Goal: Task Accomplishment & Management: Manage account settings

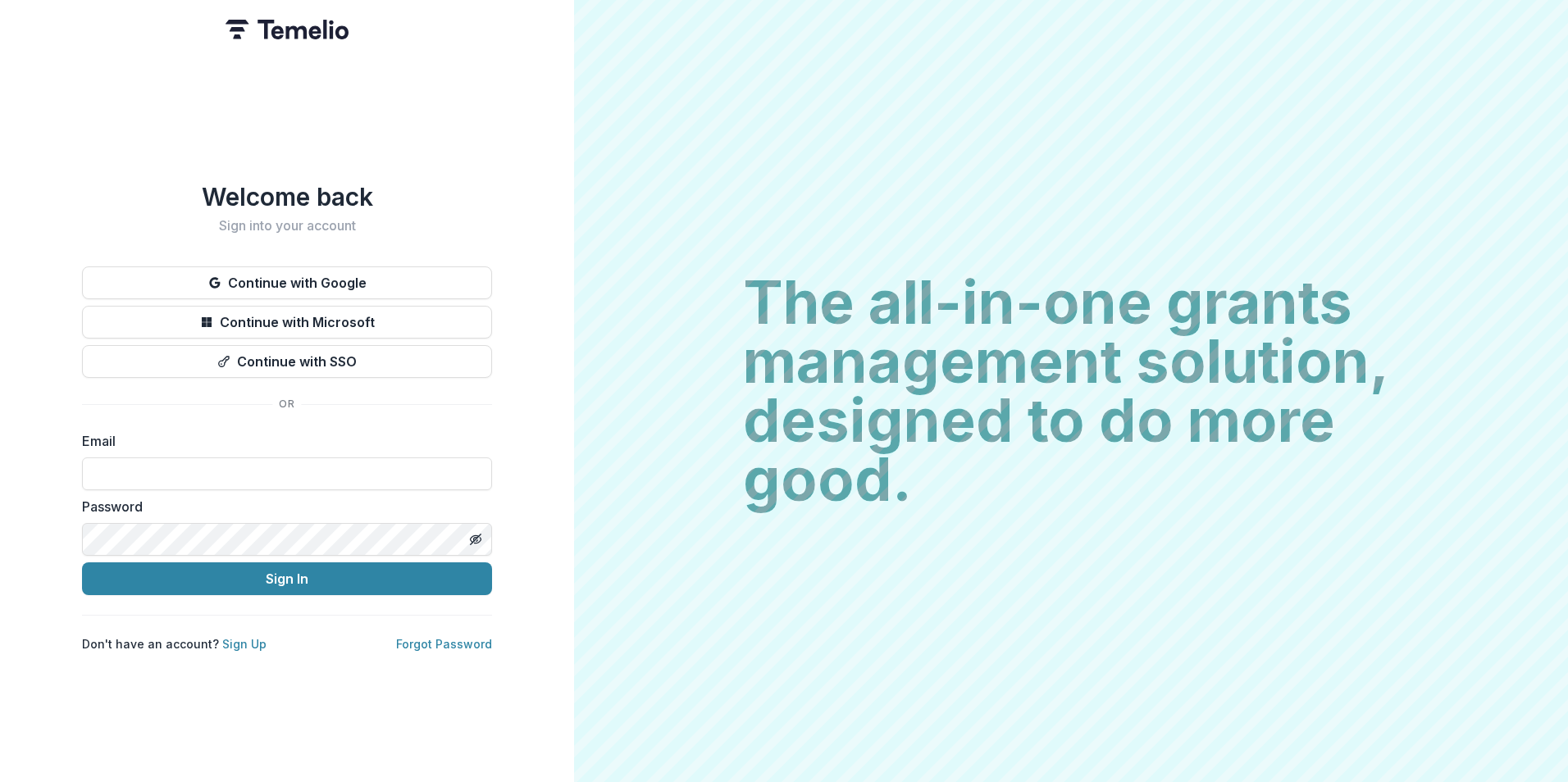
drag, startPoint x: 360, startPoint y: 470, endPoint x: 504, endPoint y: 464, distance: 144.1
click at [359, 470] on input at bounding box center [287, 474] width 410 height 33
drag, startPoint x: 260, startPoint y: 475, endPoint x: 335, endPoint y: 465, distance: 75.7
click at [260, 474] on input at bounding box center [287, 474] width 410 height 33
click at [249, 463] on input at bounding box center [287, 474] width 410 height 33
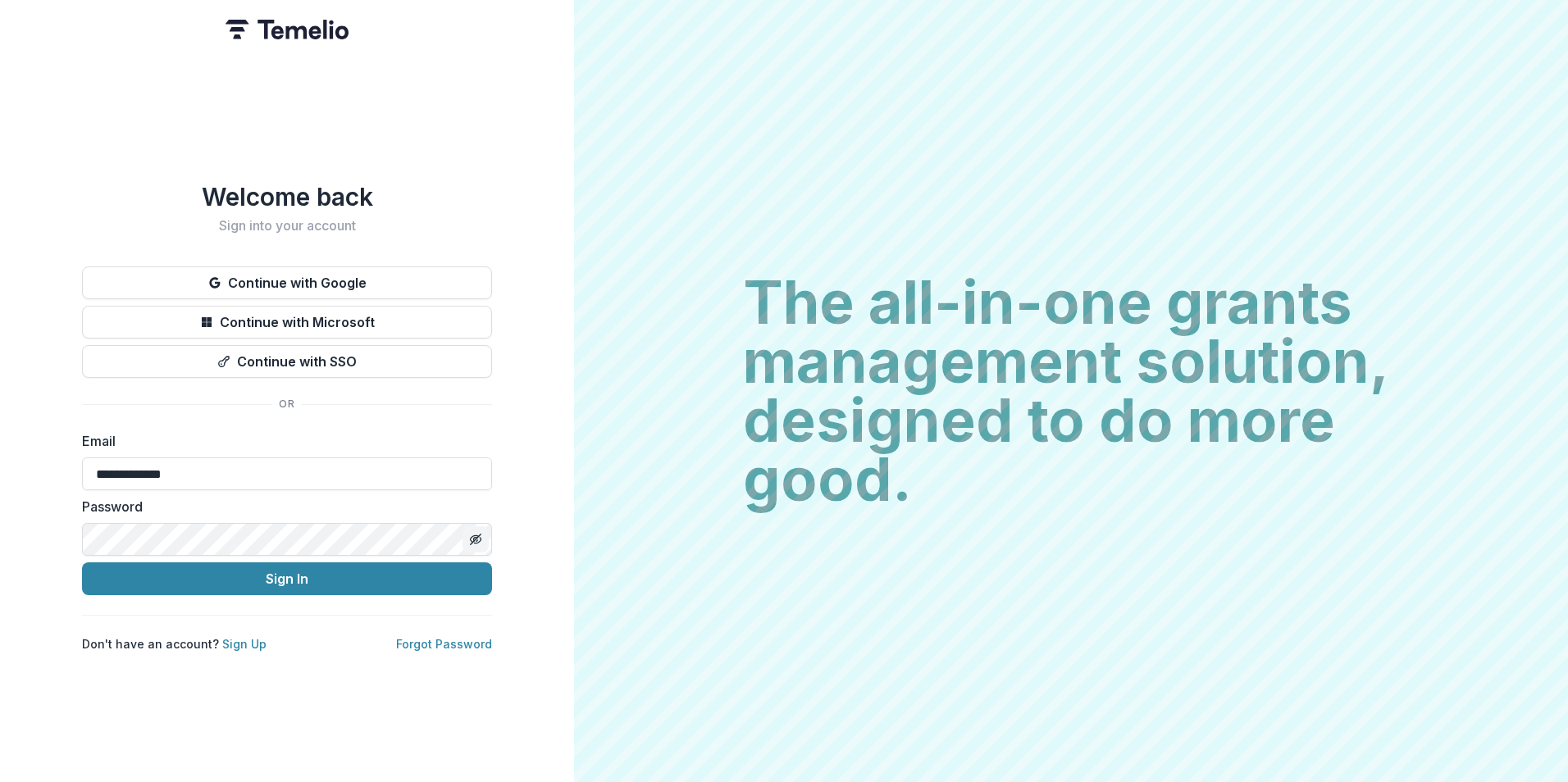
type input "**********"
click at [82, 563] on button "Sign In" at bounding box center [287, 579] width 410 height 33
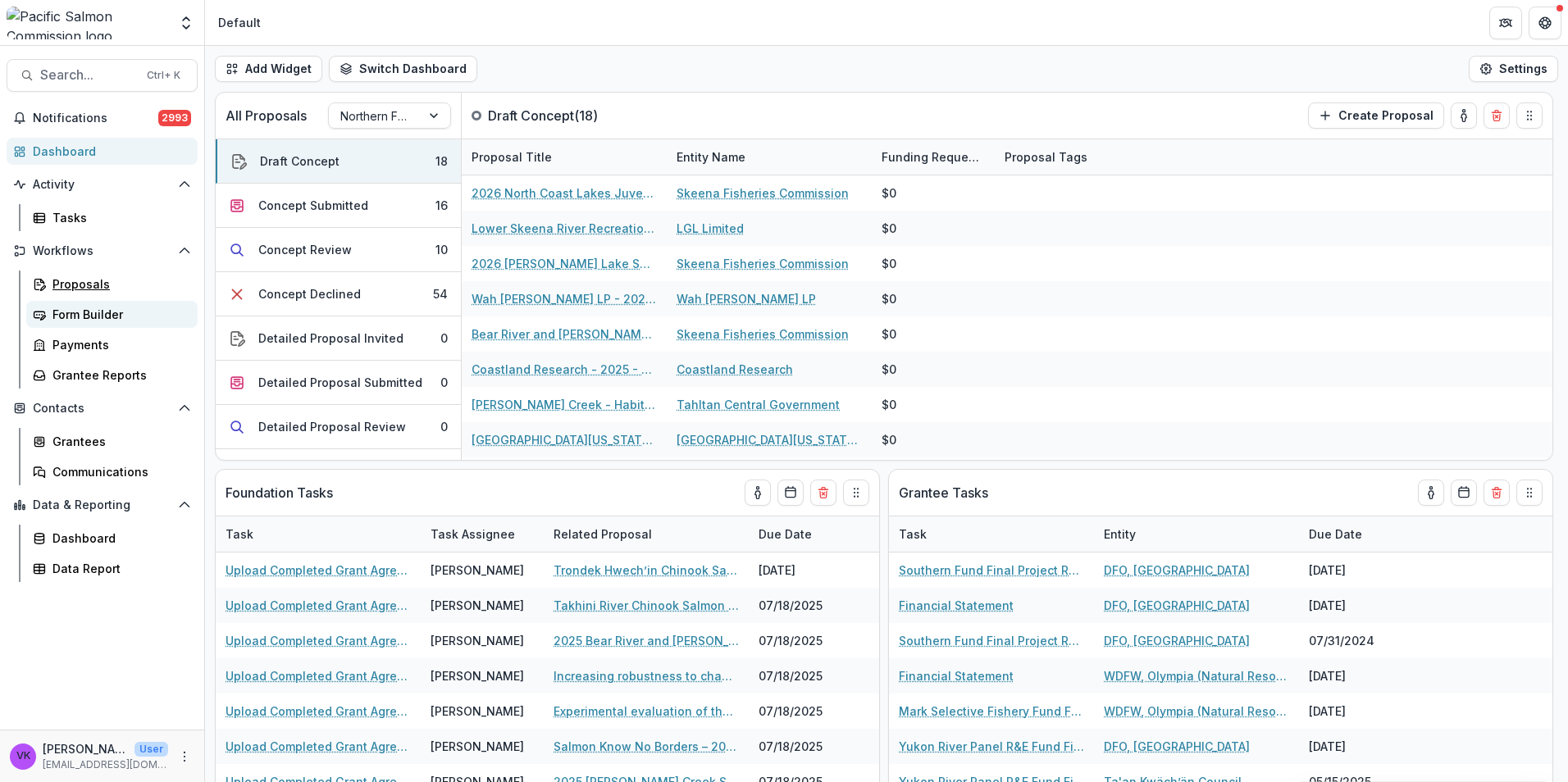
drag, startPoint x: 88, startPoint y: 286, endPoint x: 126, endPoint y: 305, distance: 42.5
click at [88, 287] on div "Proposals" at bounding box center [118, 284] width 132 height 17
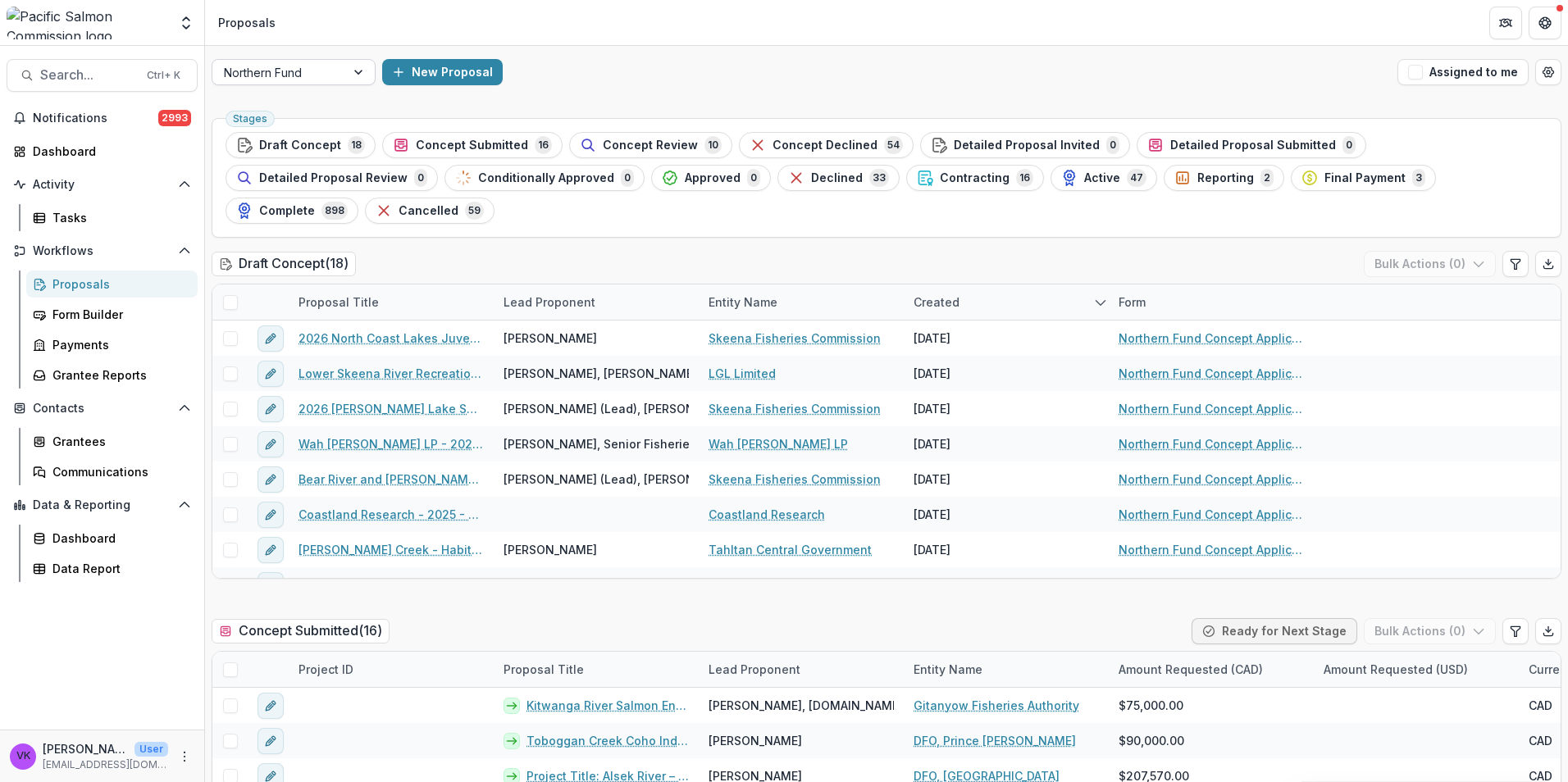
click at [345, 70] on div at bounding box center [360, 72] width 29 height 24
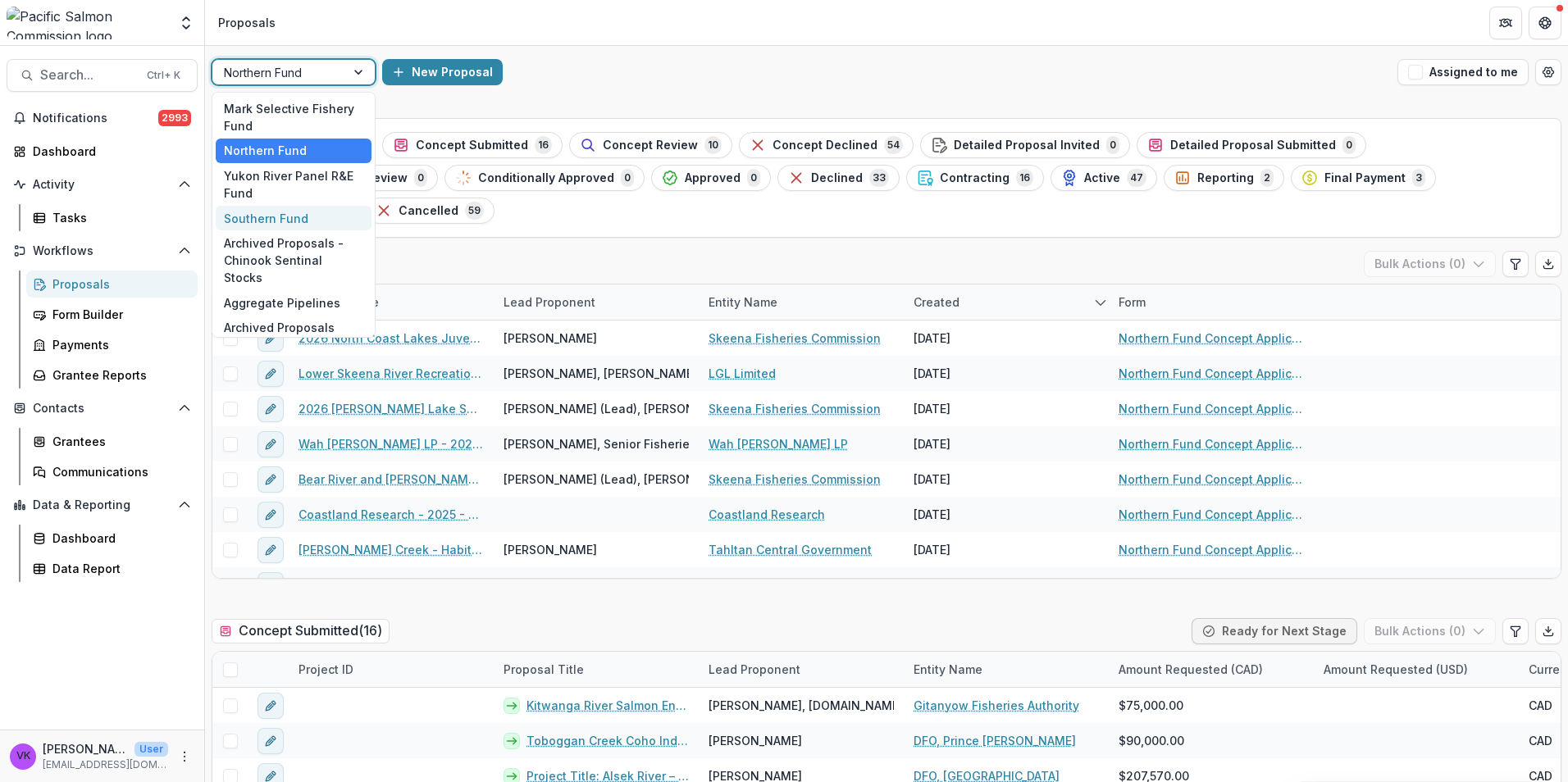
click at [261, 221] on div "Southern Fund" at bounding box center [294, 218] width 155 height 25
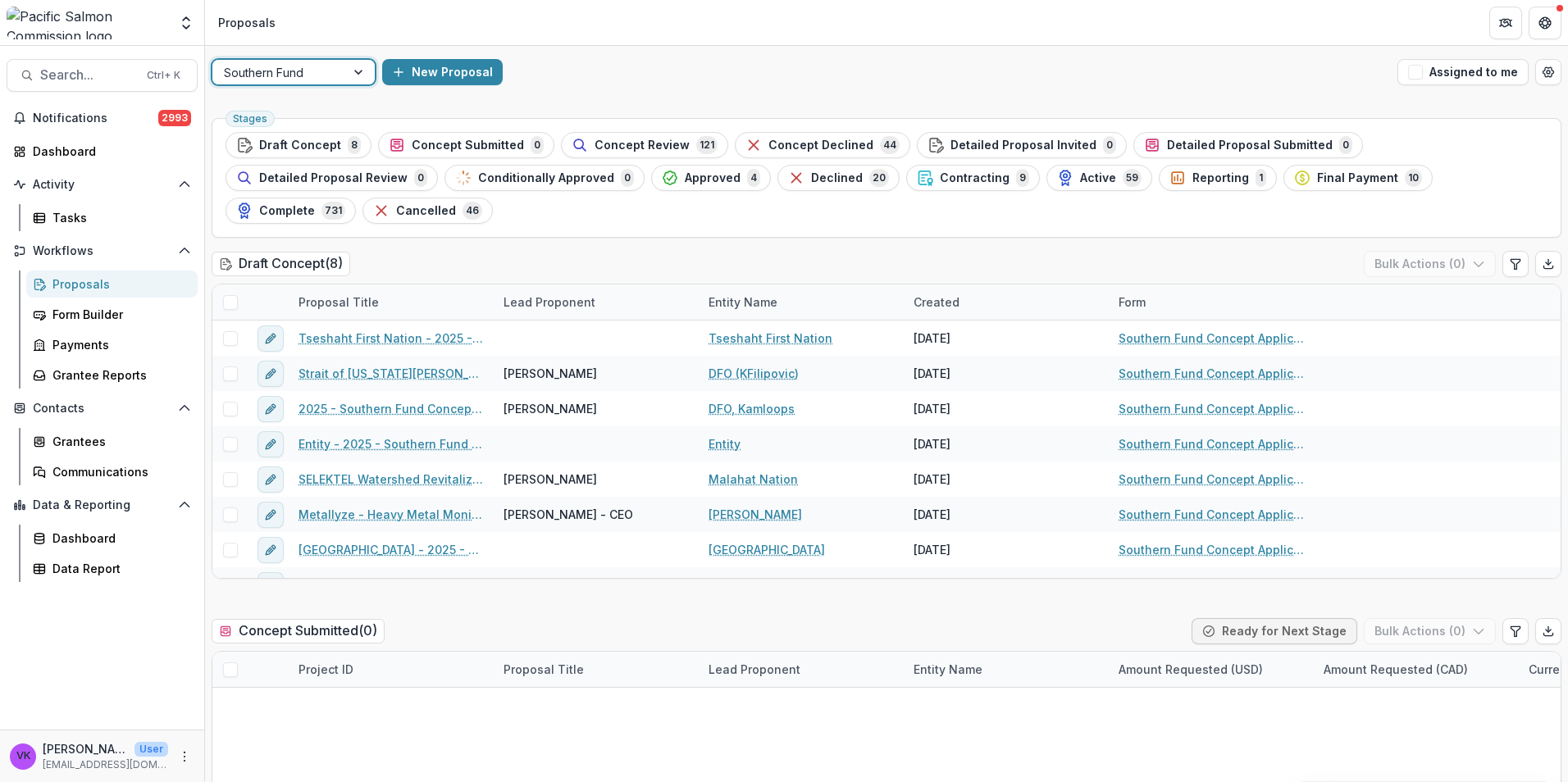
drag, startPoint x: 655, startPoint y: 140, endPoint x: 1066, endPoint y: 229, distance: 420.5
click at [655, 139] on span "Concept Review" at bounding box center [642, 146] width 95 height 14
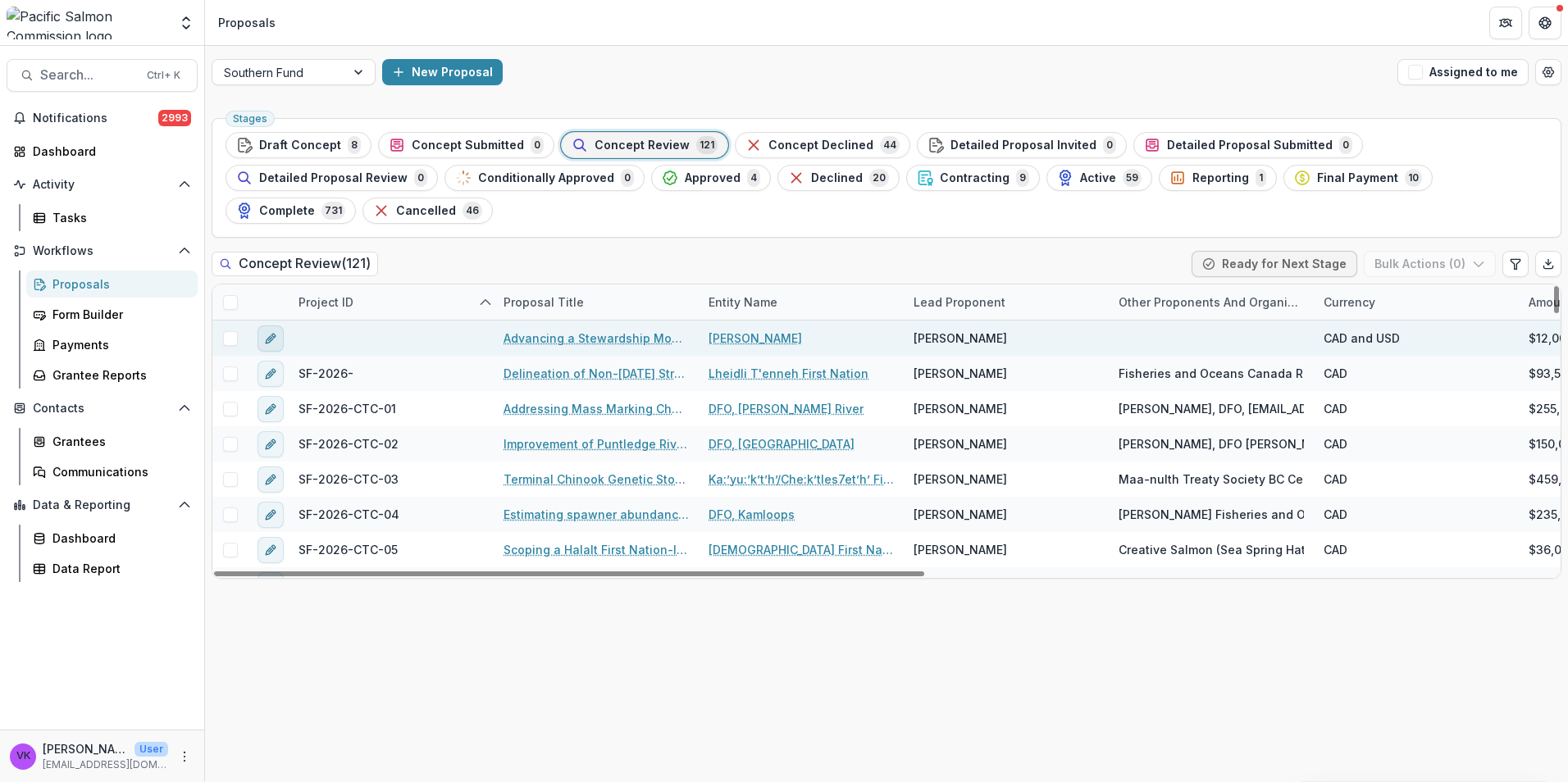
click at [274, 332] on icon "edit" at bounding box center [270, 338] width 13 height 13
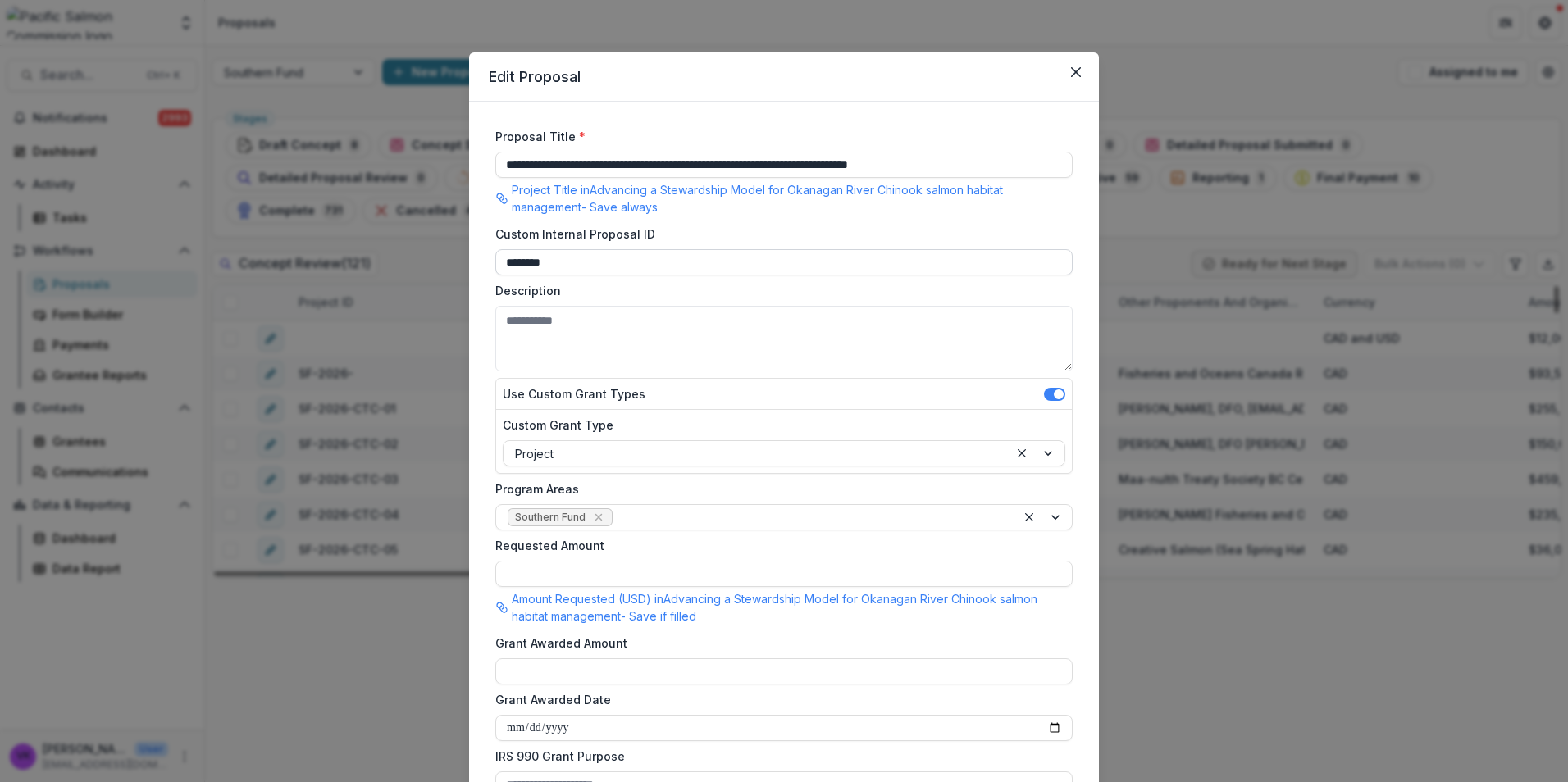
type input "*******"
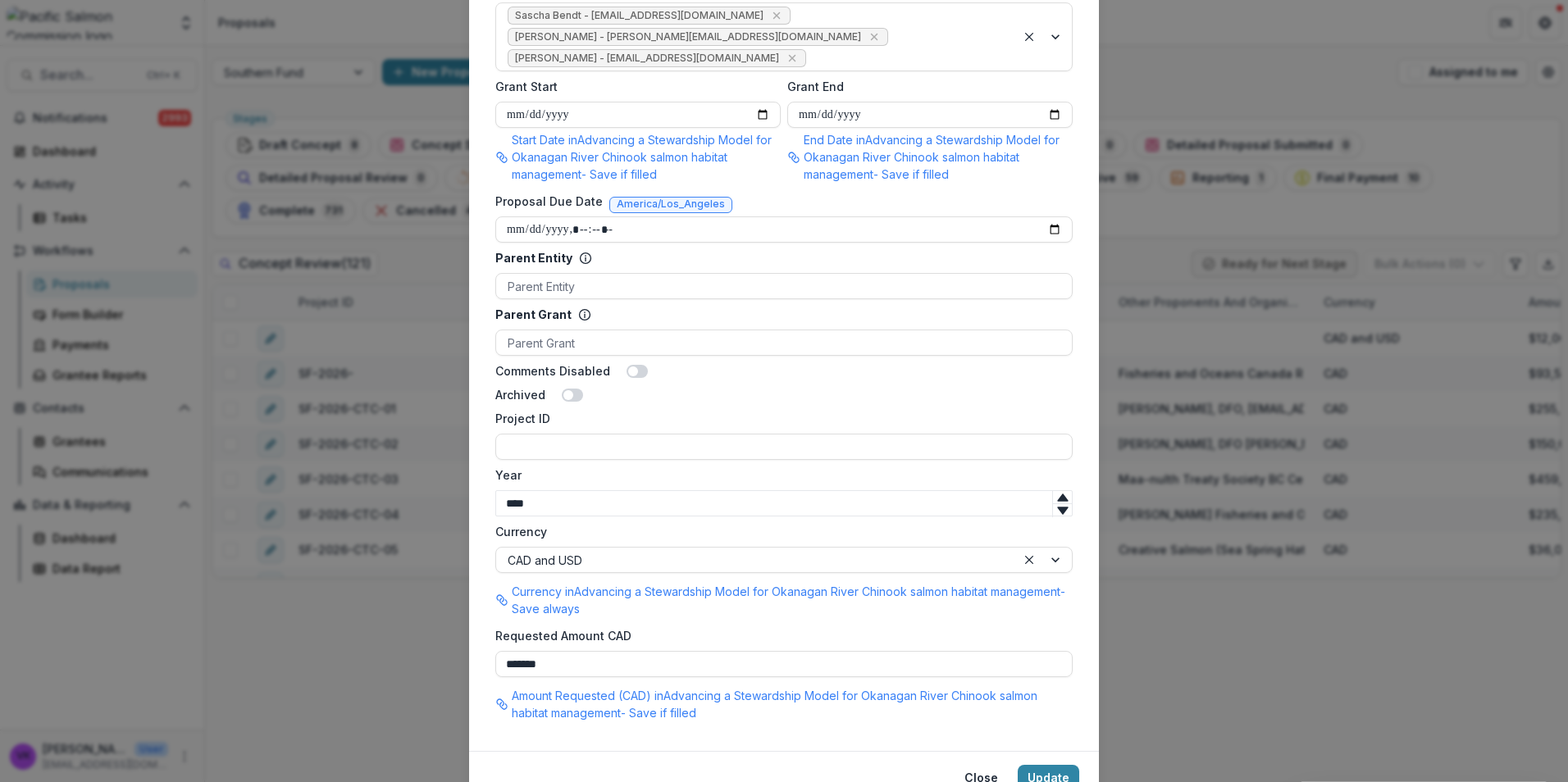
scroll to position [936, 0]
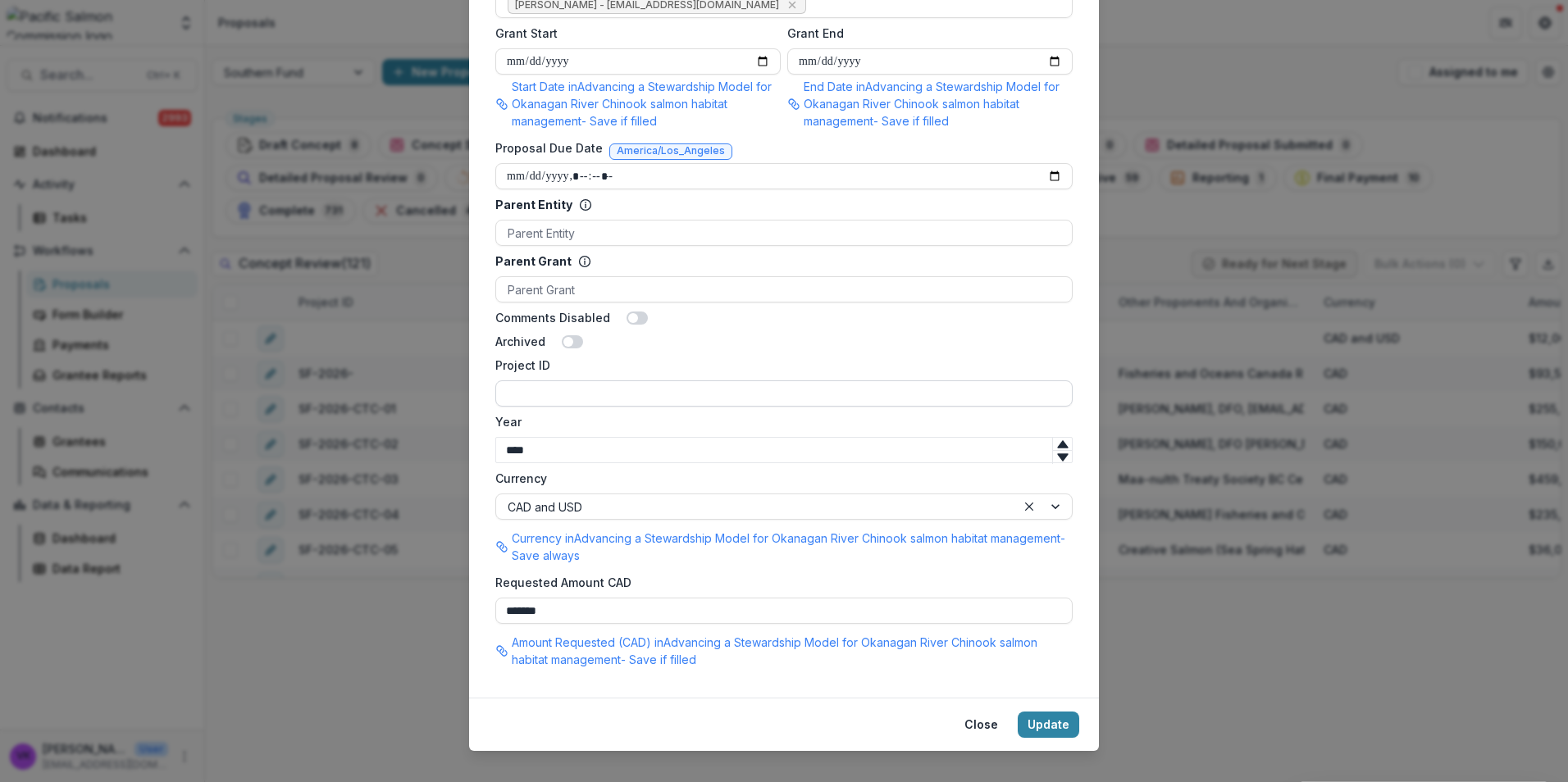
click at [620, 381] on input "Project ID" at bounding box center [784, 394] width 578 height 26
type input "**********"
click at [1046, 711] on button "Update" at bounding box center [1048, 724] width 61 height 26
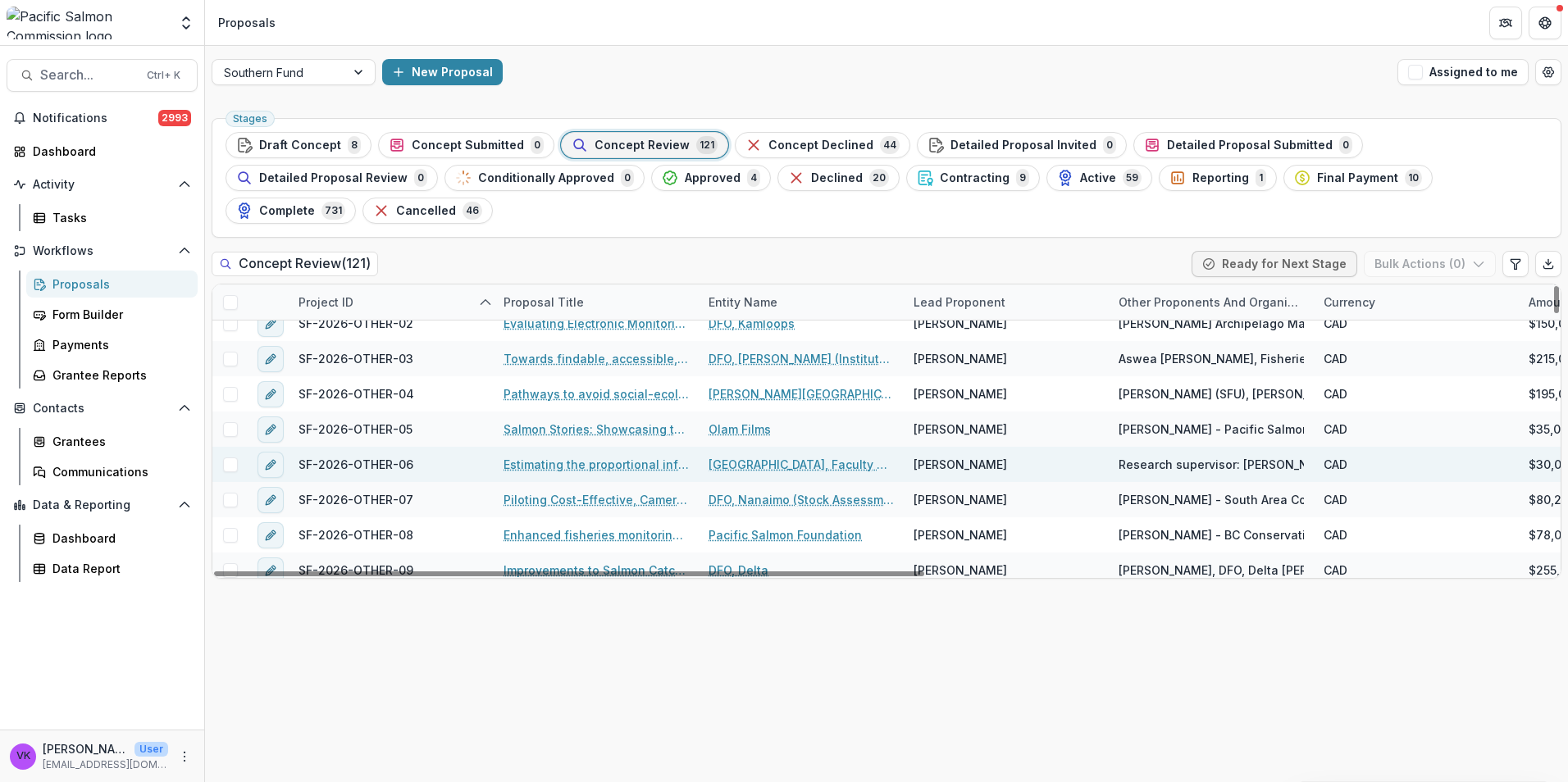
scroll to position [2951, 0]
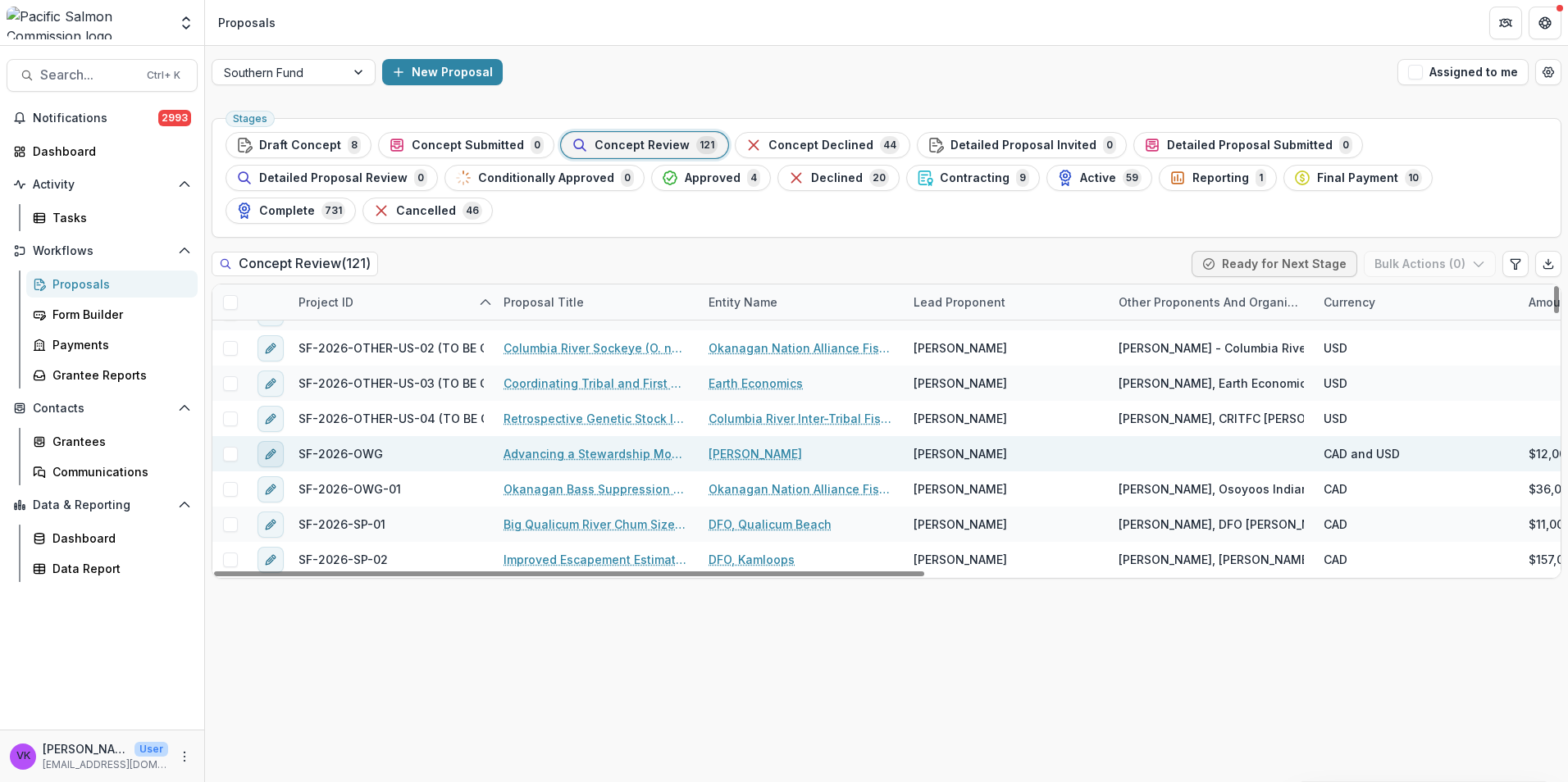
click at [270, 441] on button "edit" at bounding box center [270, 454] width 26 height 26
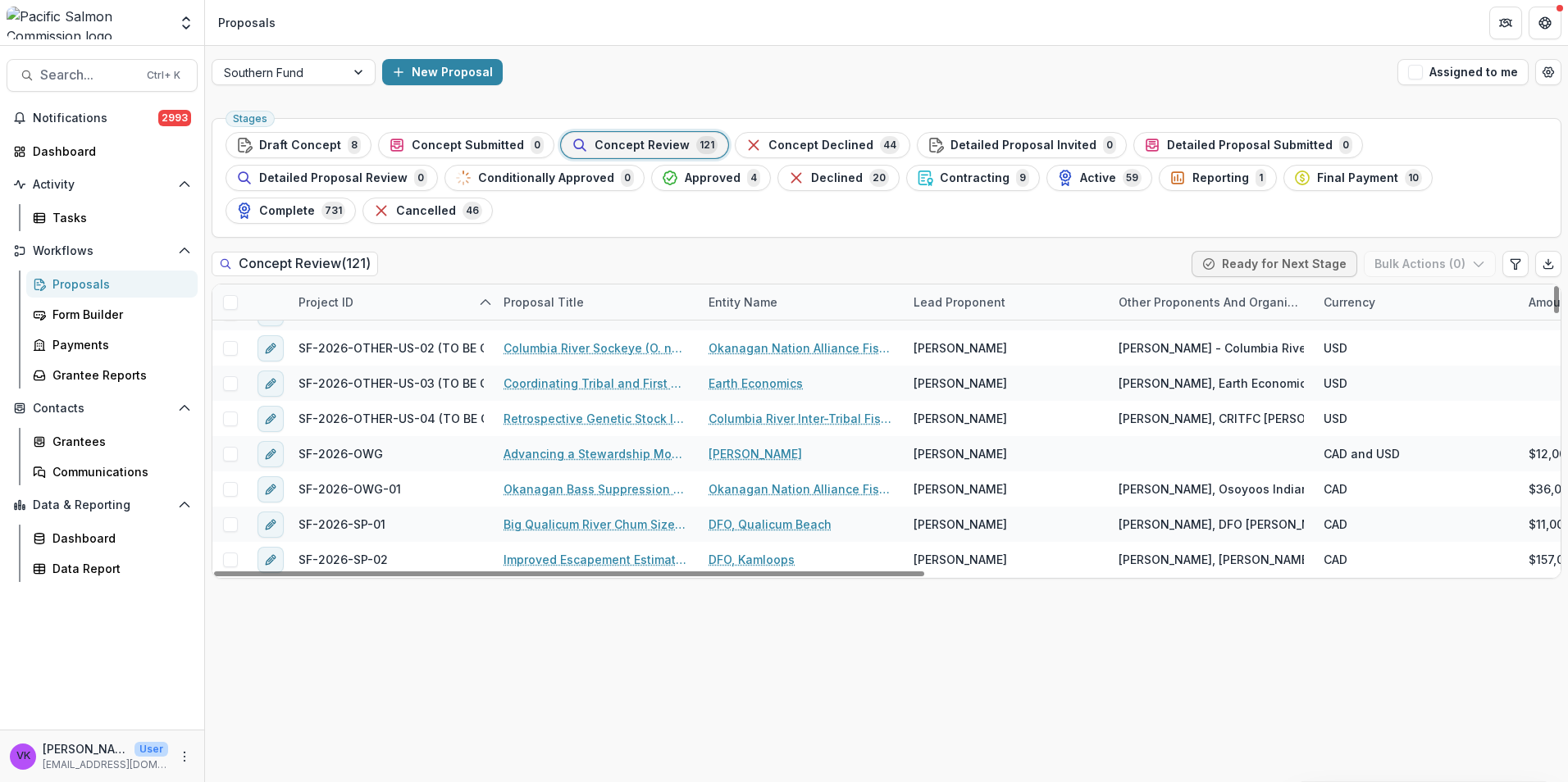
type input "*******"
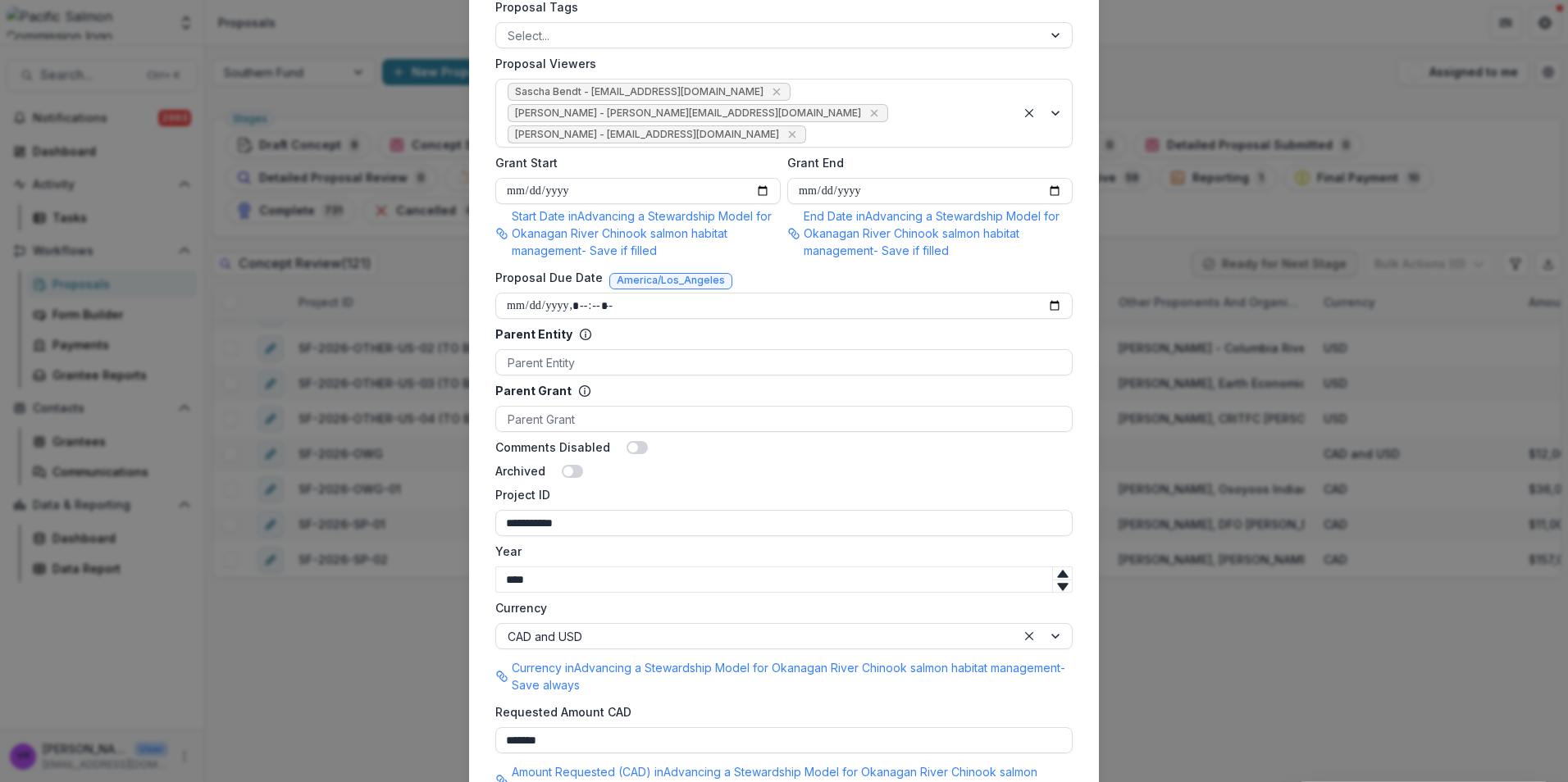
scroll to position [902, 0]
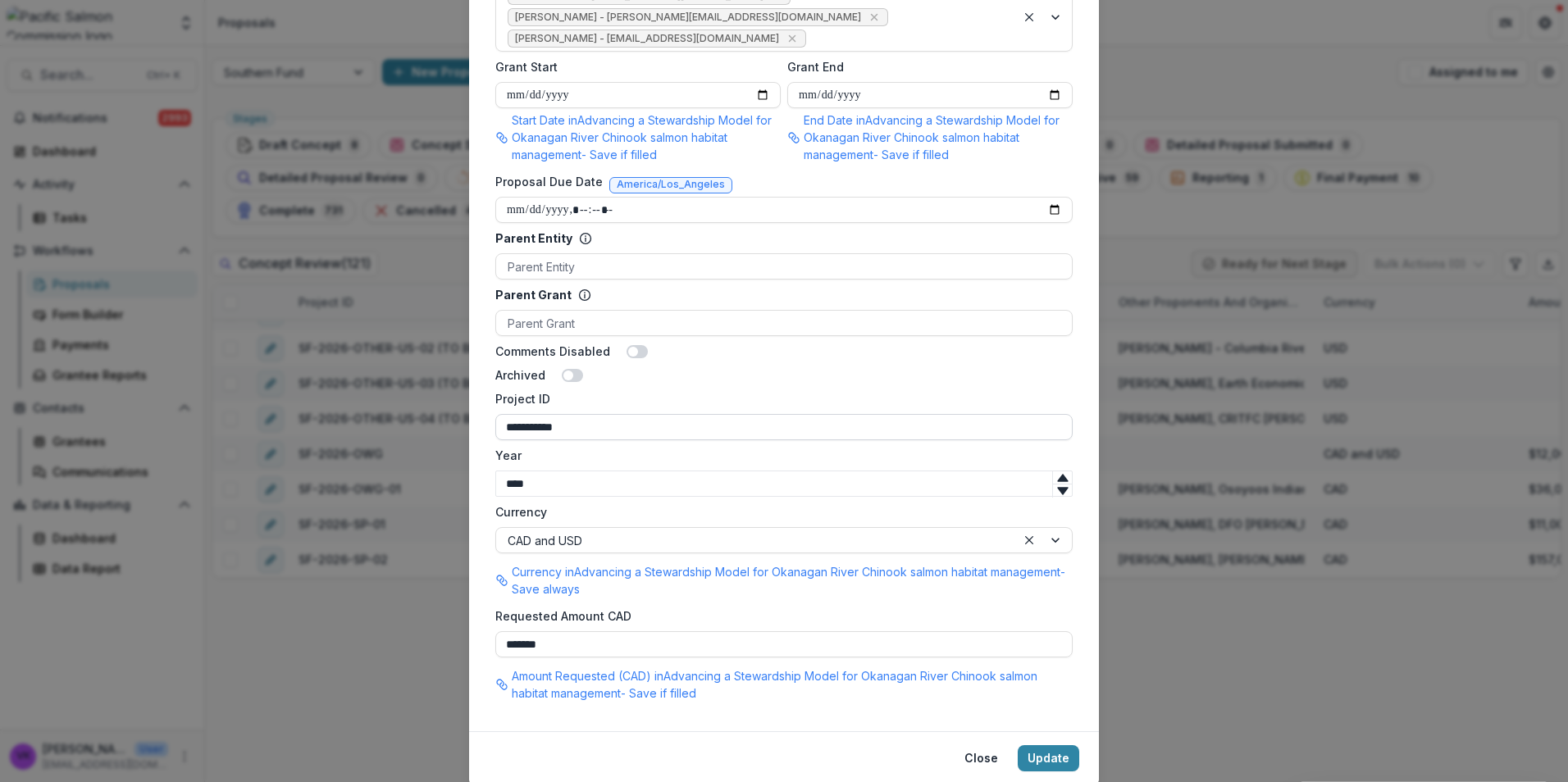
click at [661, 414] on input "**********" at bounding box center [784, 427] width 578 height 26
type input "**********"
click at [1060, 745] on button "Update" at bounding box center [1048, 758] width 61 height 26
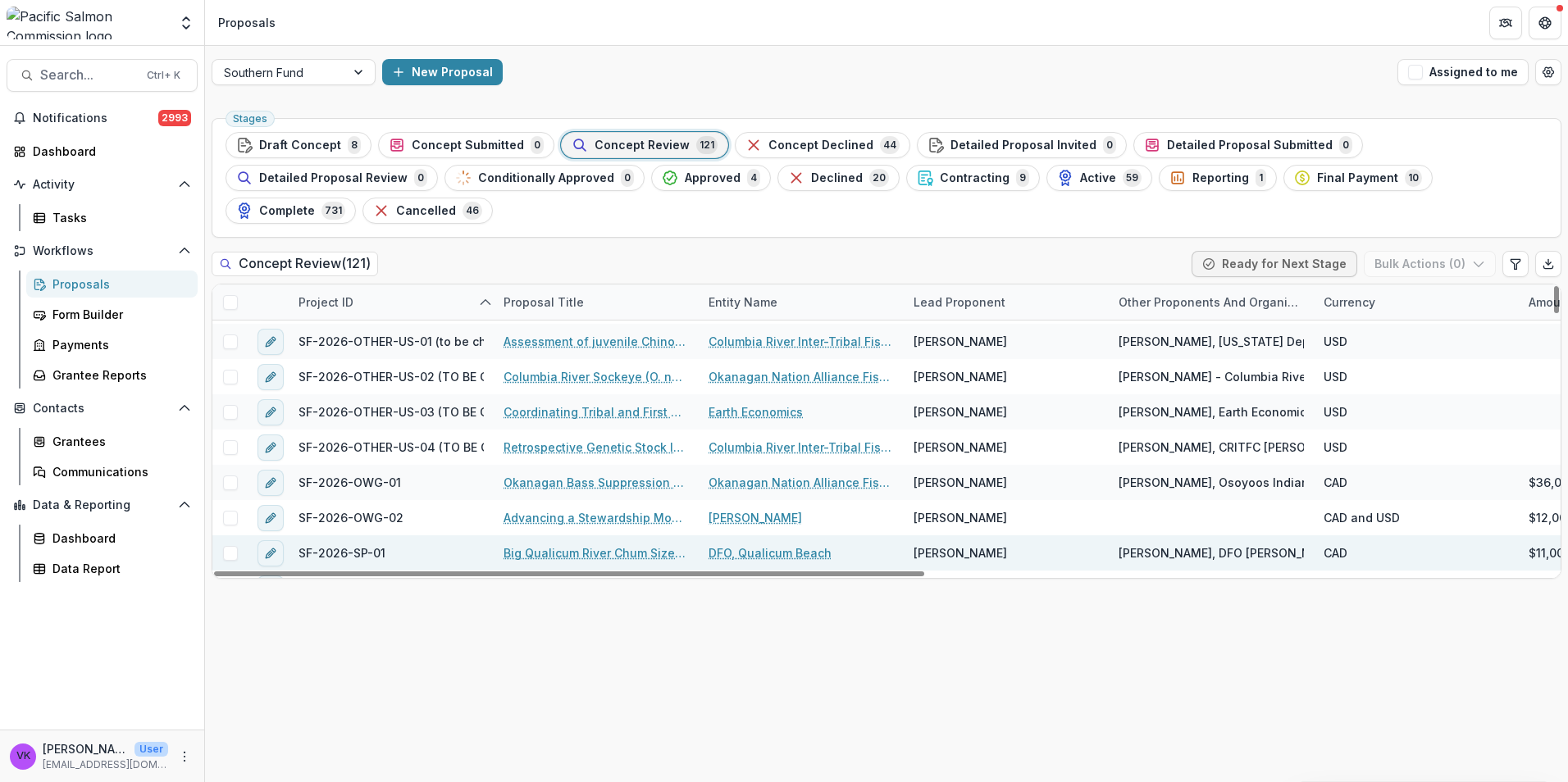
scroll to position [3024, 0]
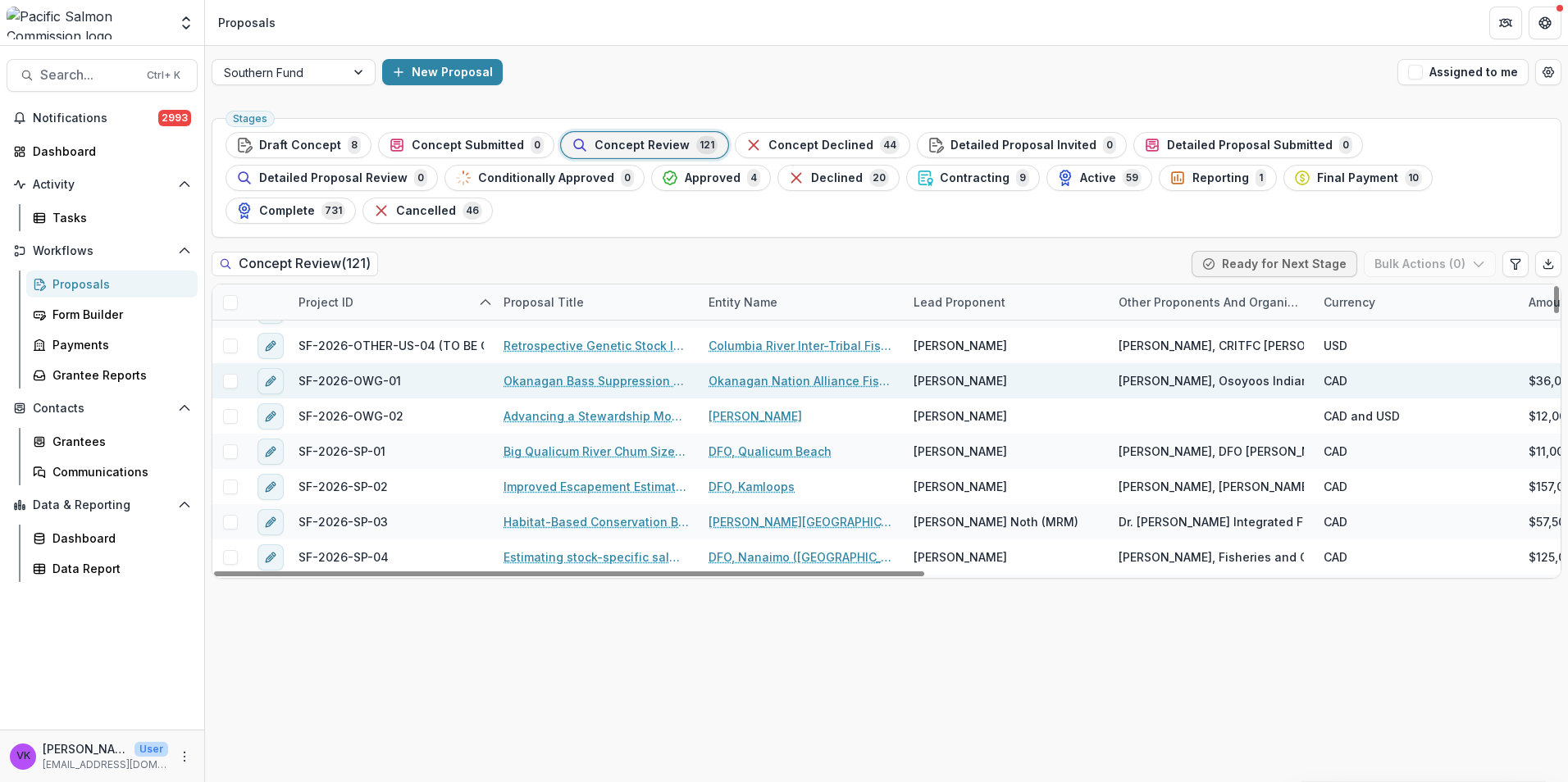
click at [599, 372] on link "Okanagan Bass Suppression Feasibility Project" at bounding box center [596, 381] width 186 height 17
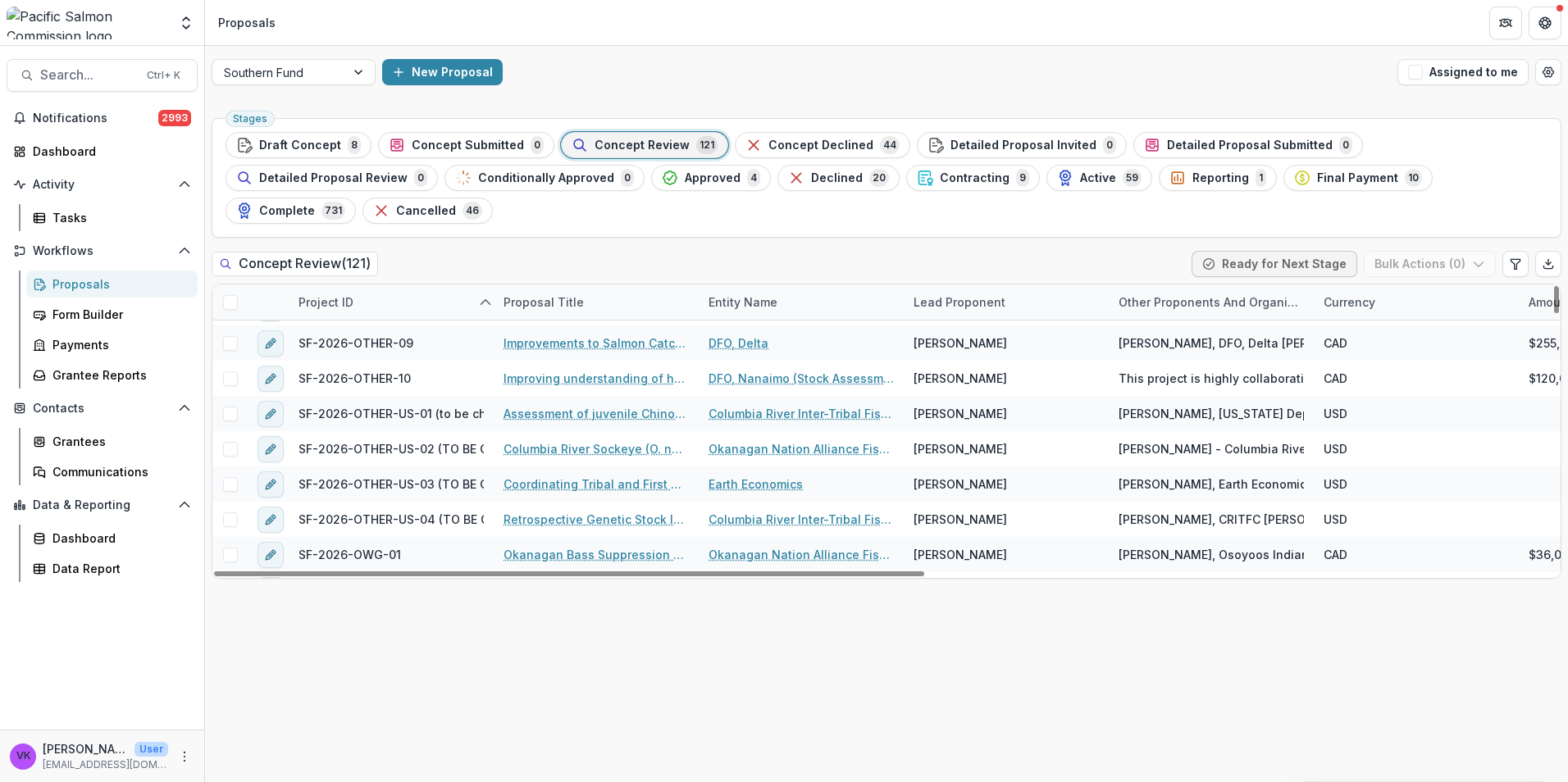
scroll to position [3033, 0]
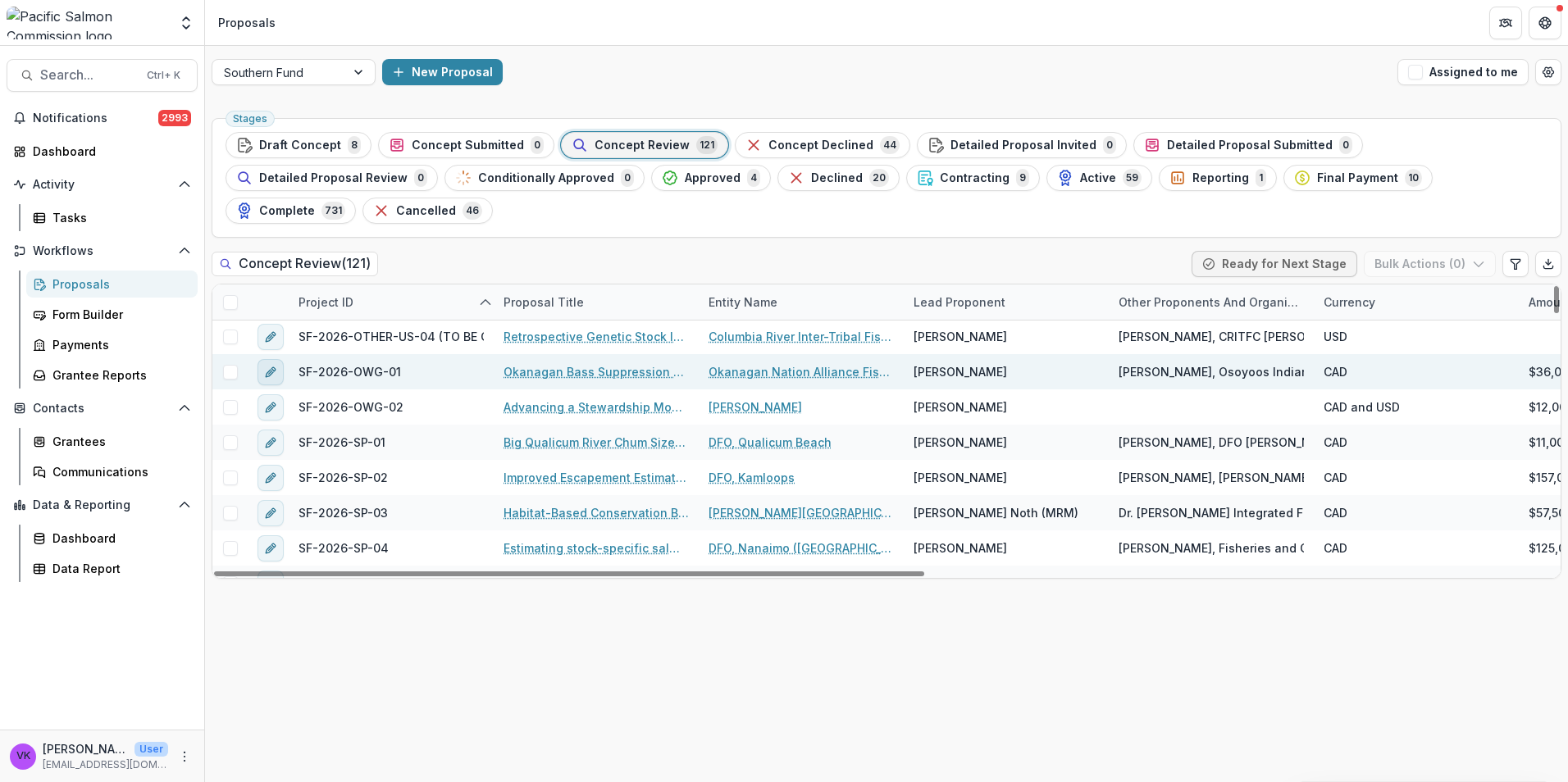
click at [269, 366] on icon "edit" at bounding box center [270, 372] width 13 height 13
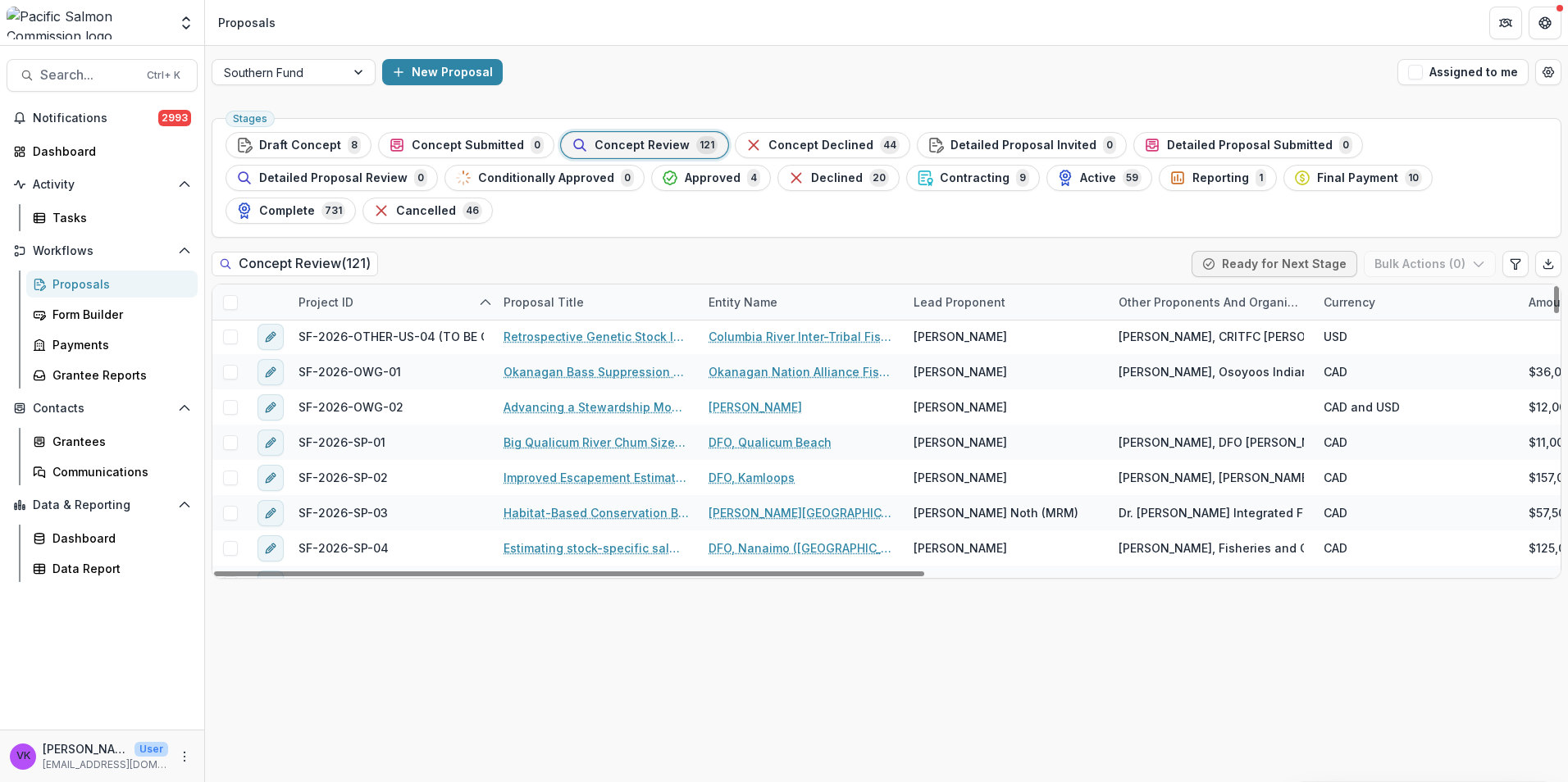
type input "*******"
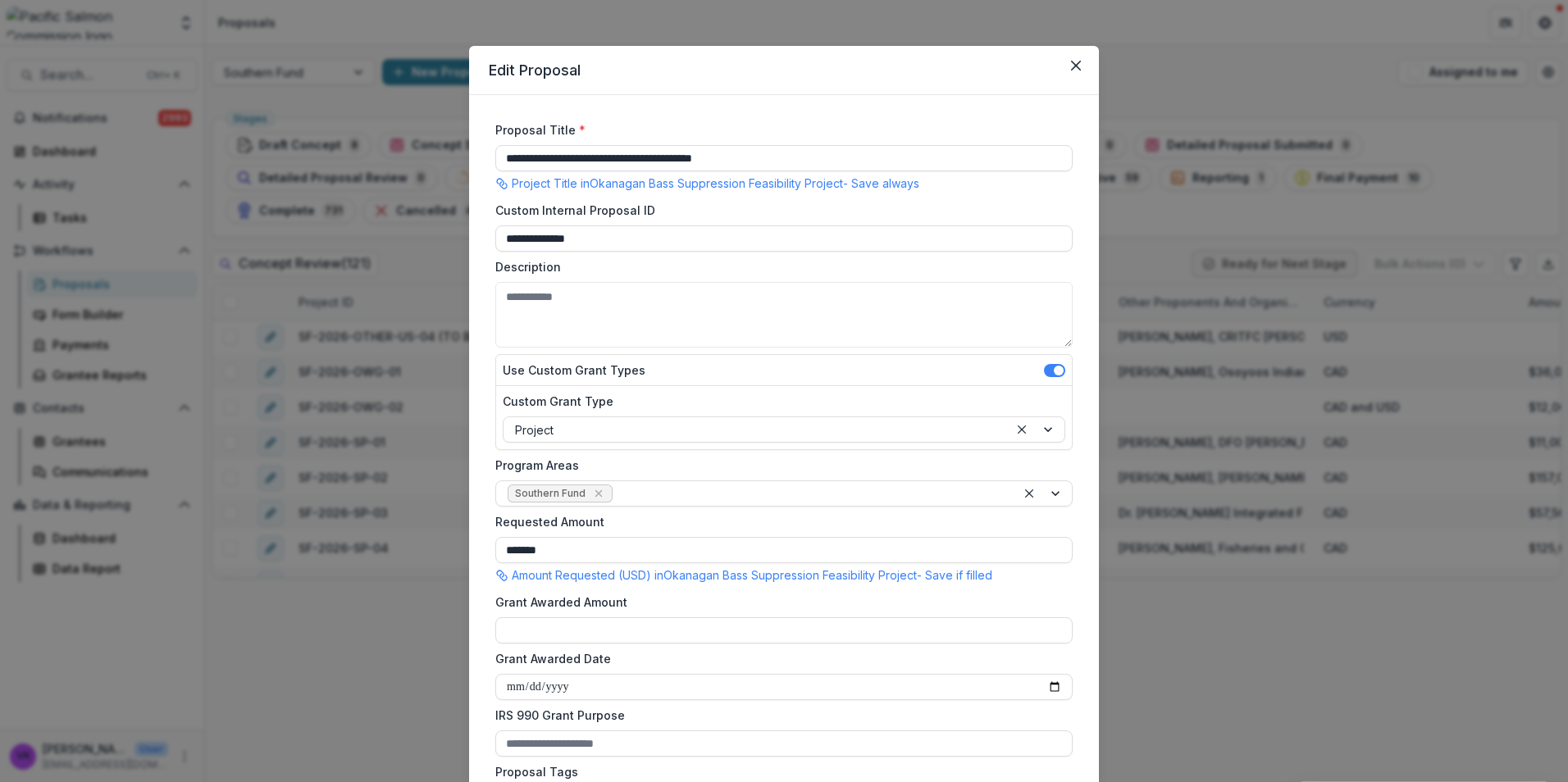
scroll to position [0, 0]
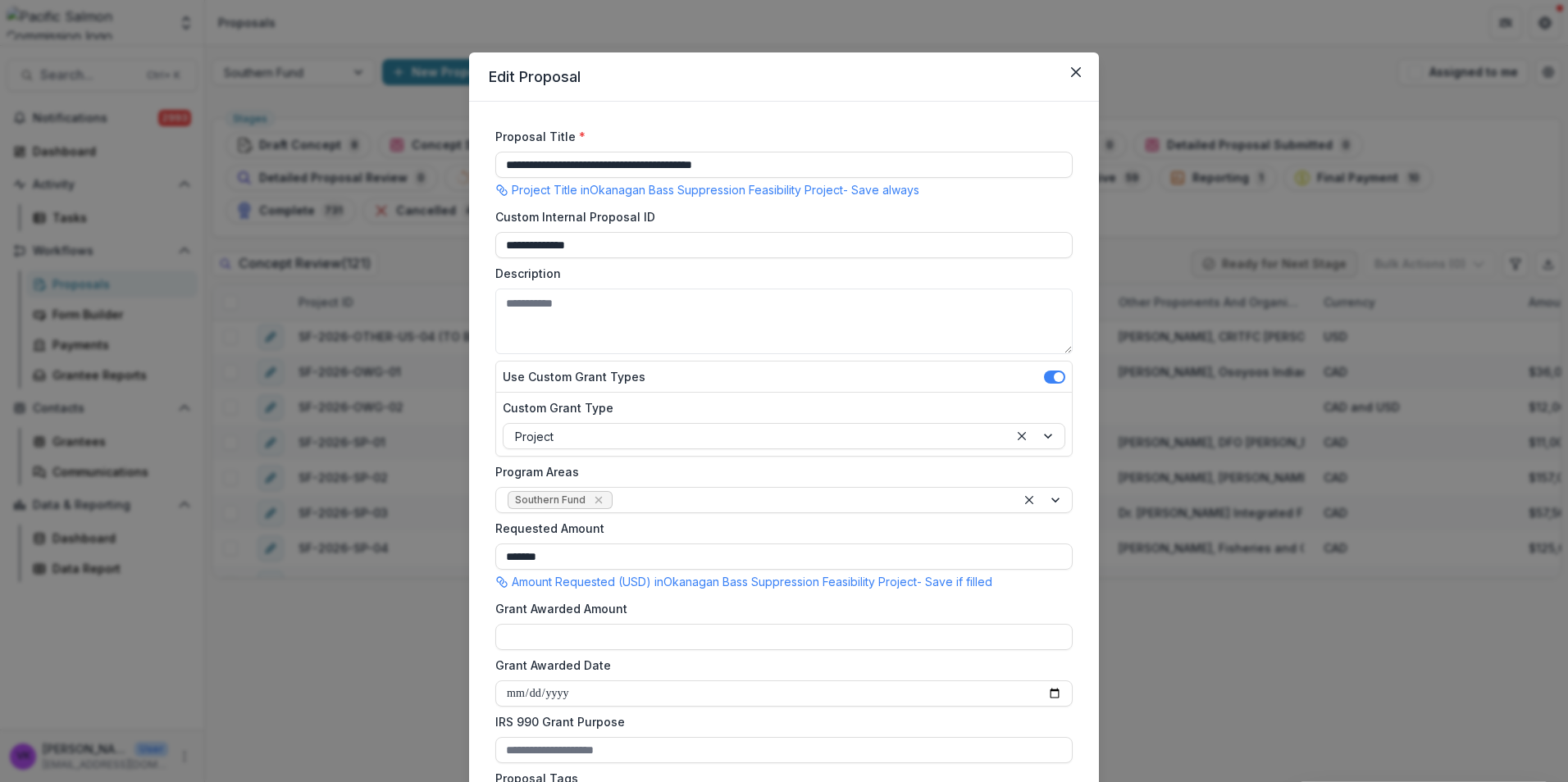
drag, startPoint x: 1076, startPoint y: 69, endPoint x: 1161, endPoint y: 90, distance: 87.6
click at [1076, 68] on icon "Close" at bounding box center [1075, 72] width 9 height 9
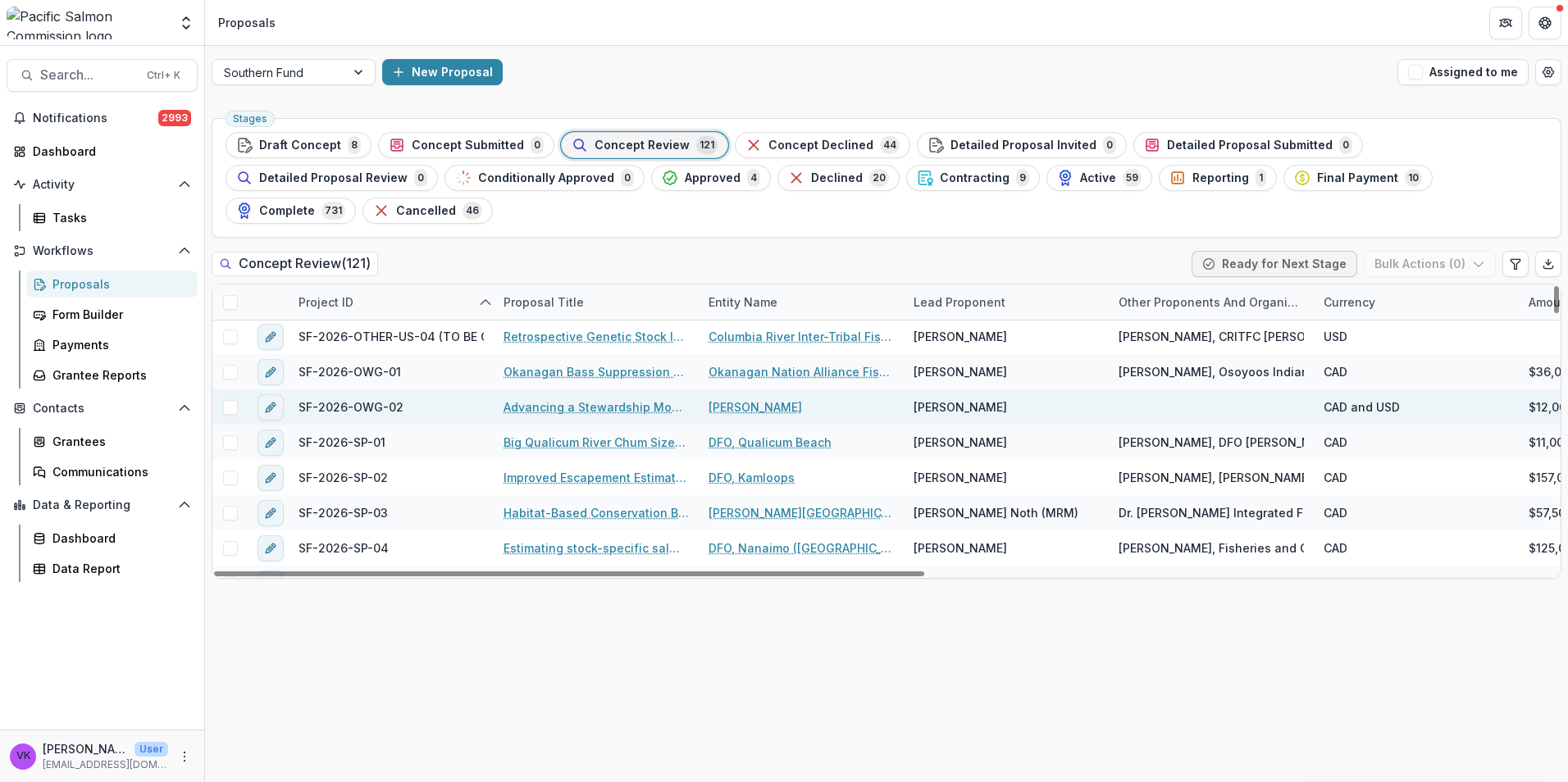
click at [601, 399] on link "Advancing a Stewardship Model for Okanagan River Chinook salmon habitat managem…" at bounding box center [596, 407] width 186 height 17
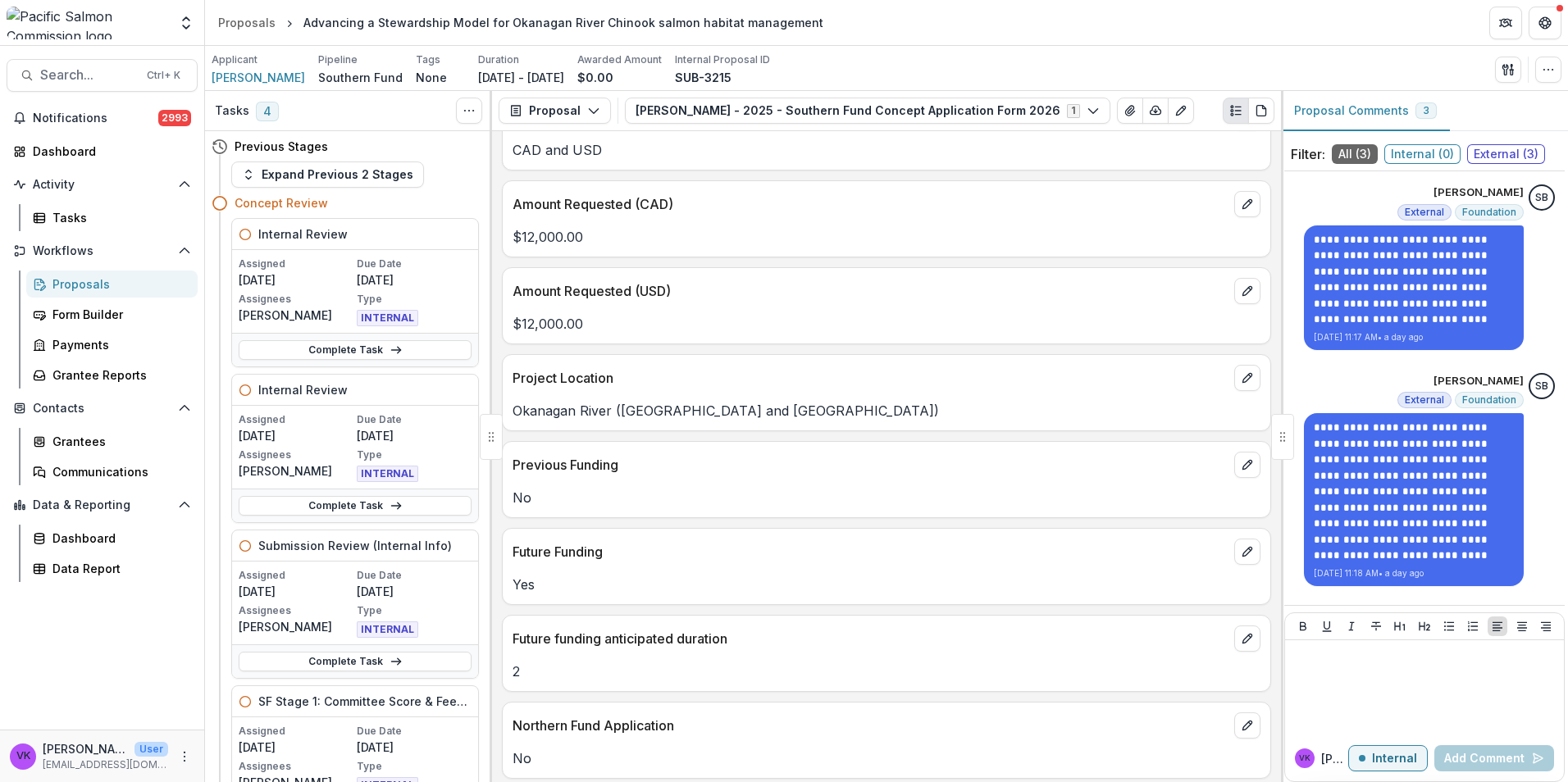
scroll to position [492, 0]
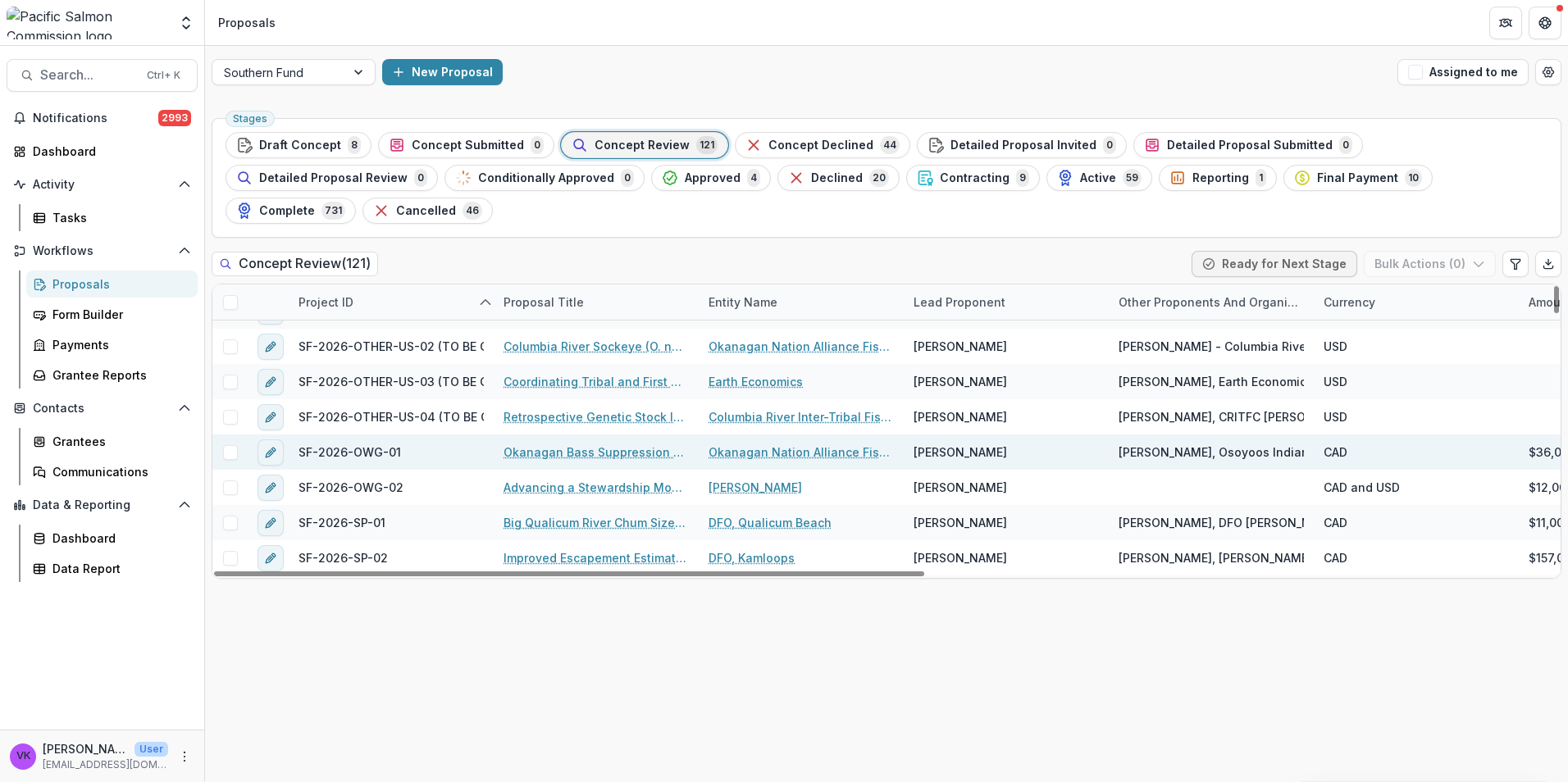
scroll to position [2951, 0]
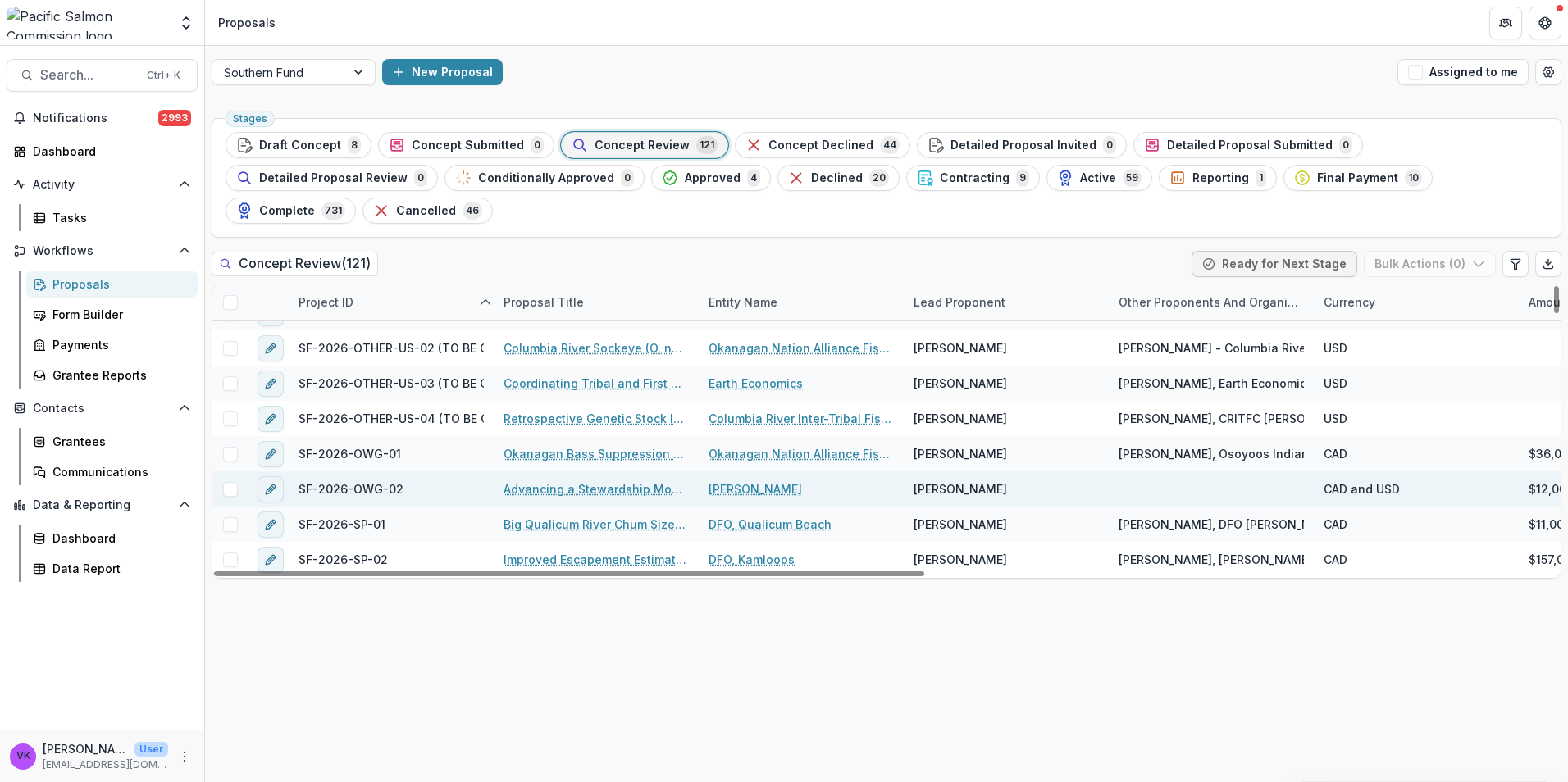
click at [616, 481] on link "Advancing a Stewardship Model for Okanagan River Chinook salmon habitat managem…" at bounding box center [596, 489] width 186 height 17
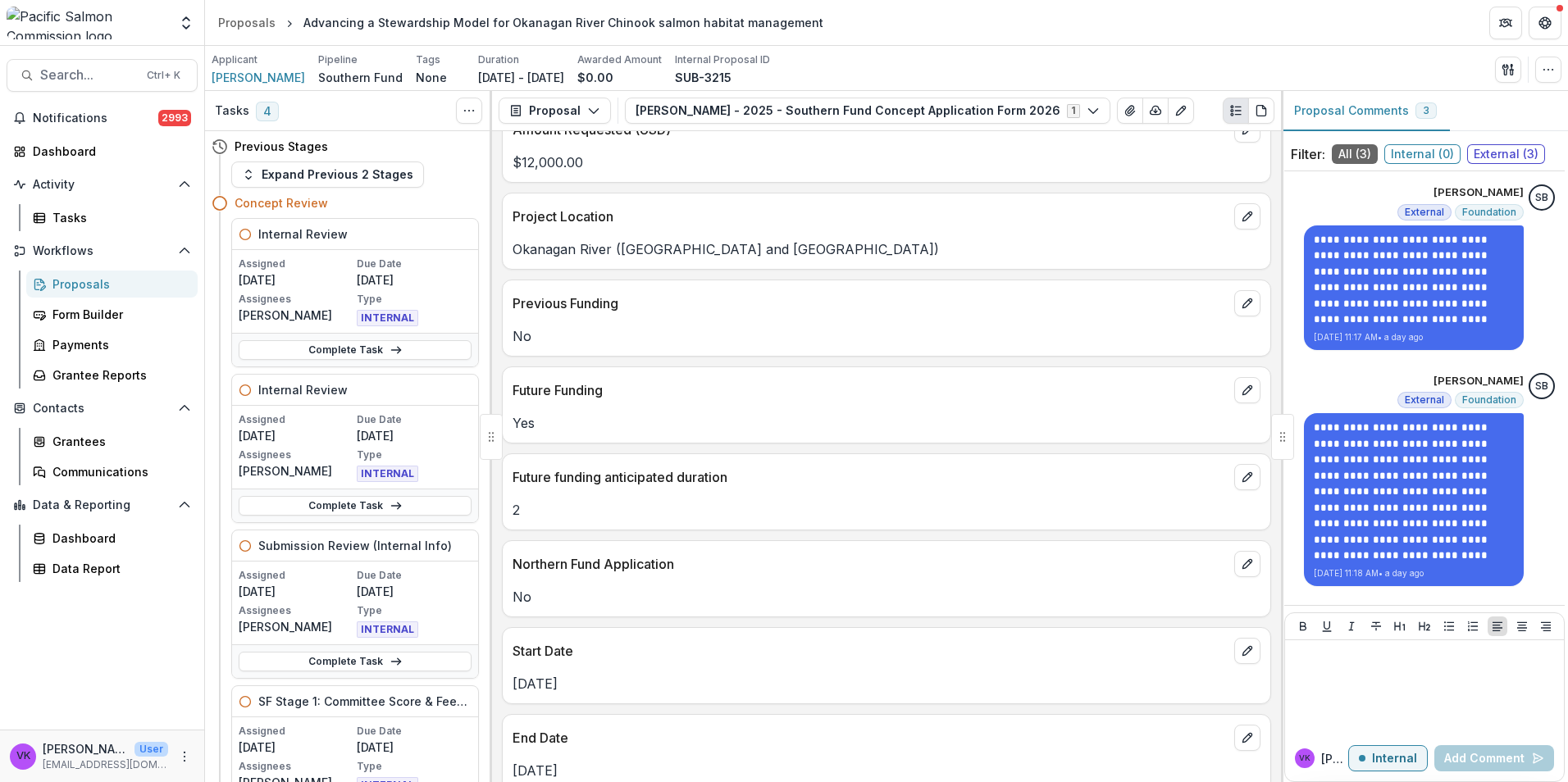
scroll to position [902, 0]
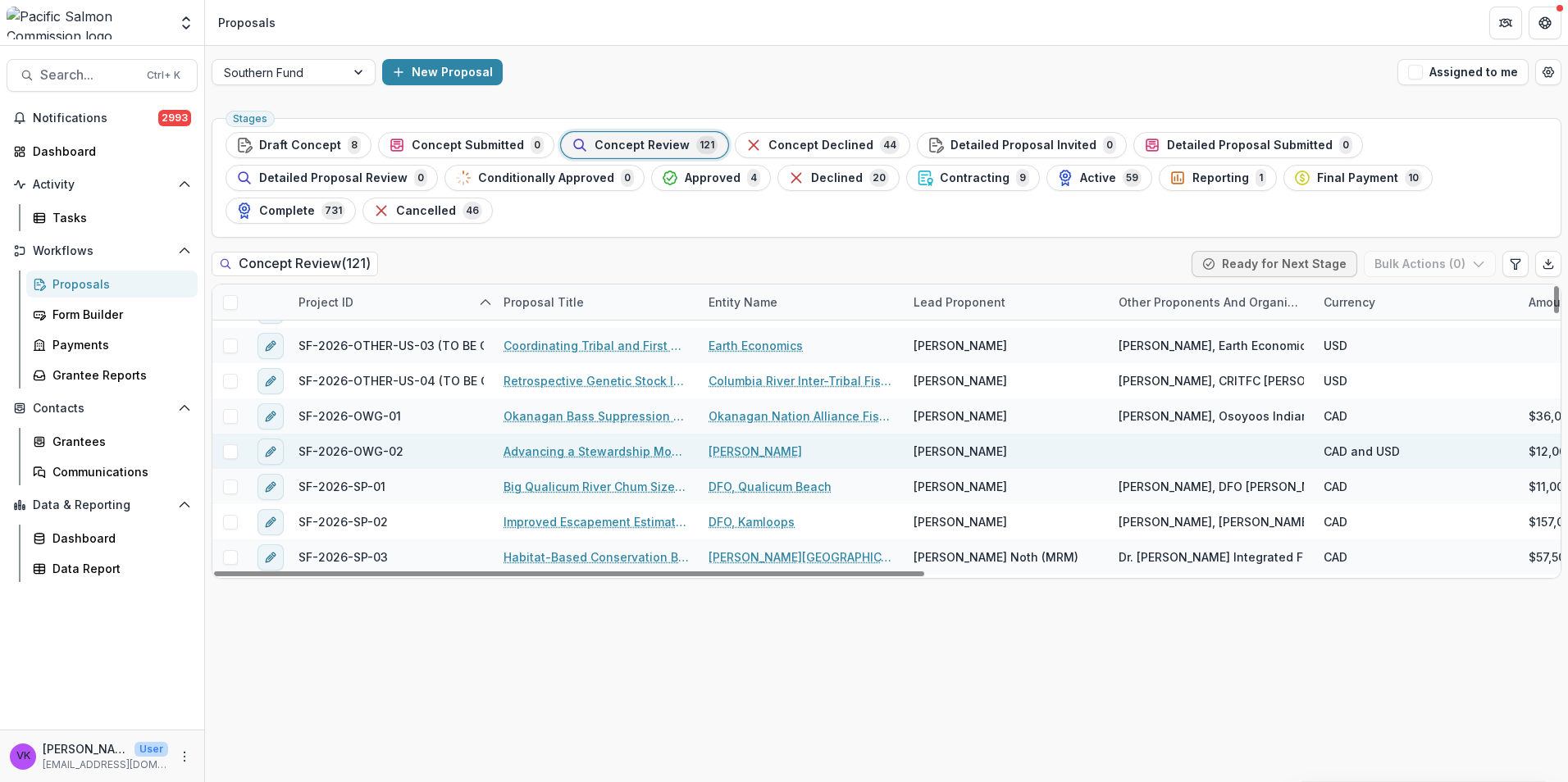
scroll to position [2951, 0]
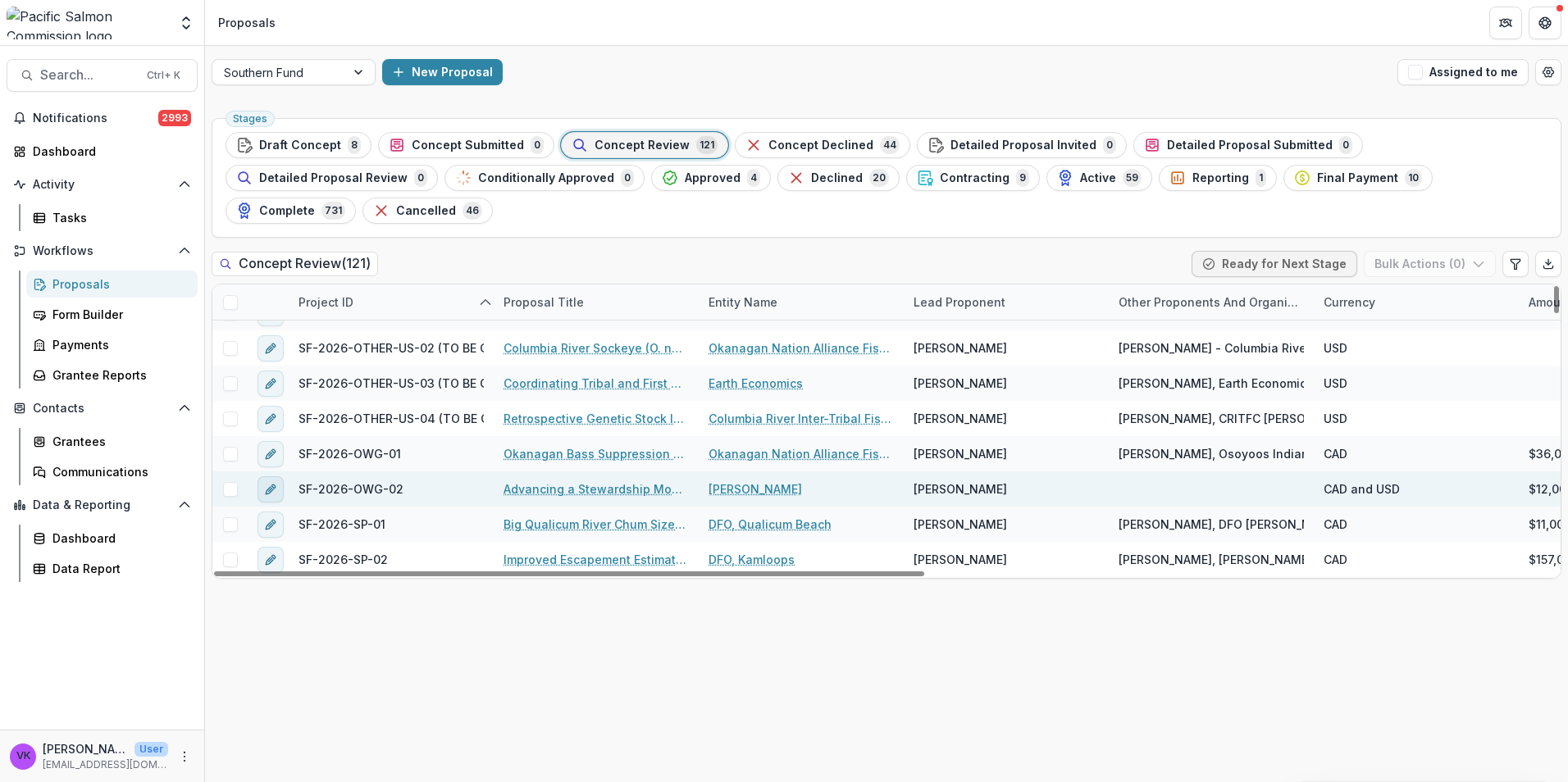
click at [269, 486] on icon "edit" at bounding box center [269, 489] width 8 height 8
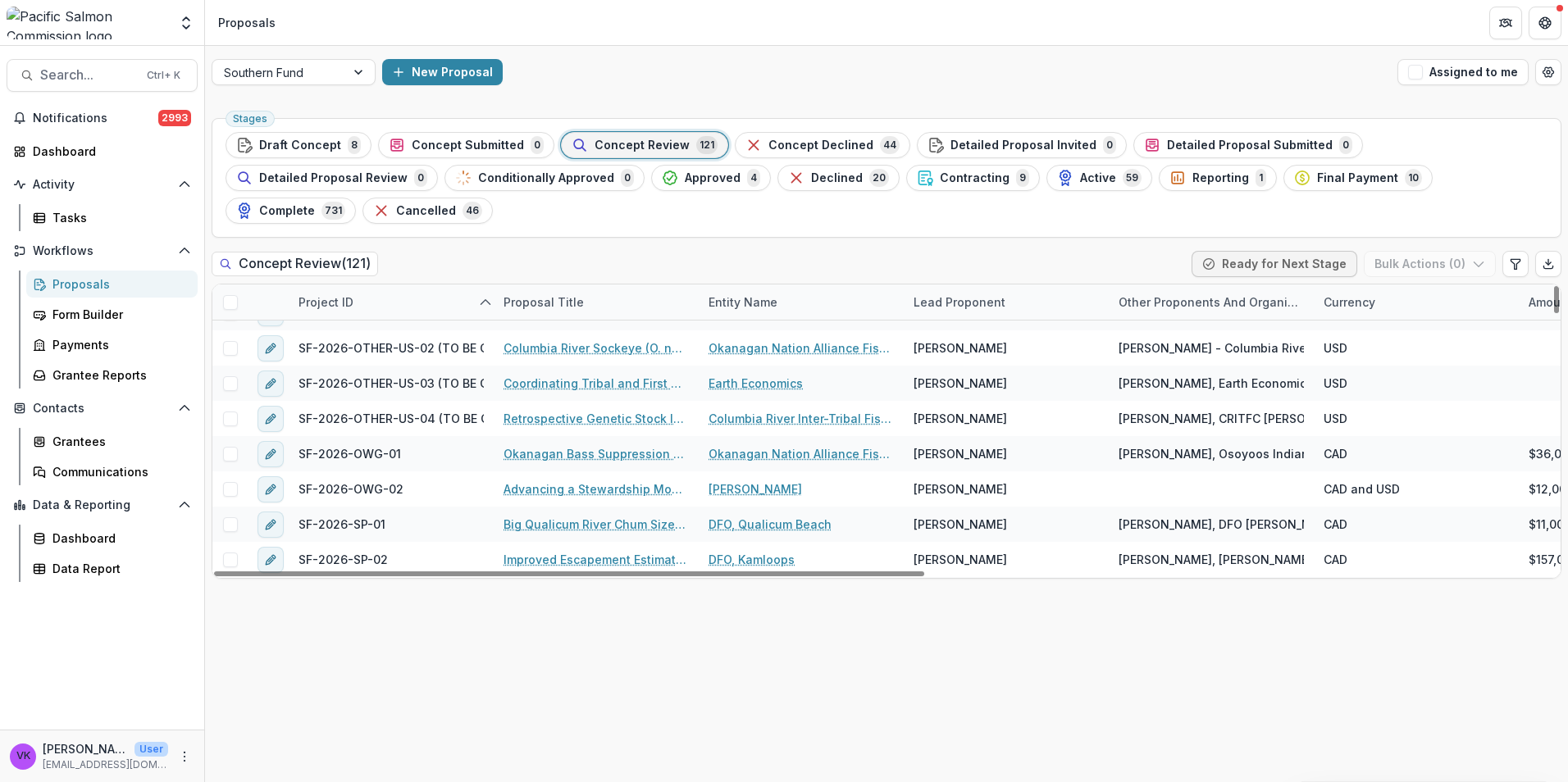
type input "*******"
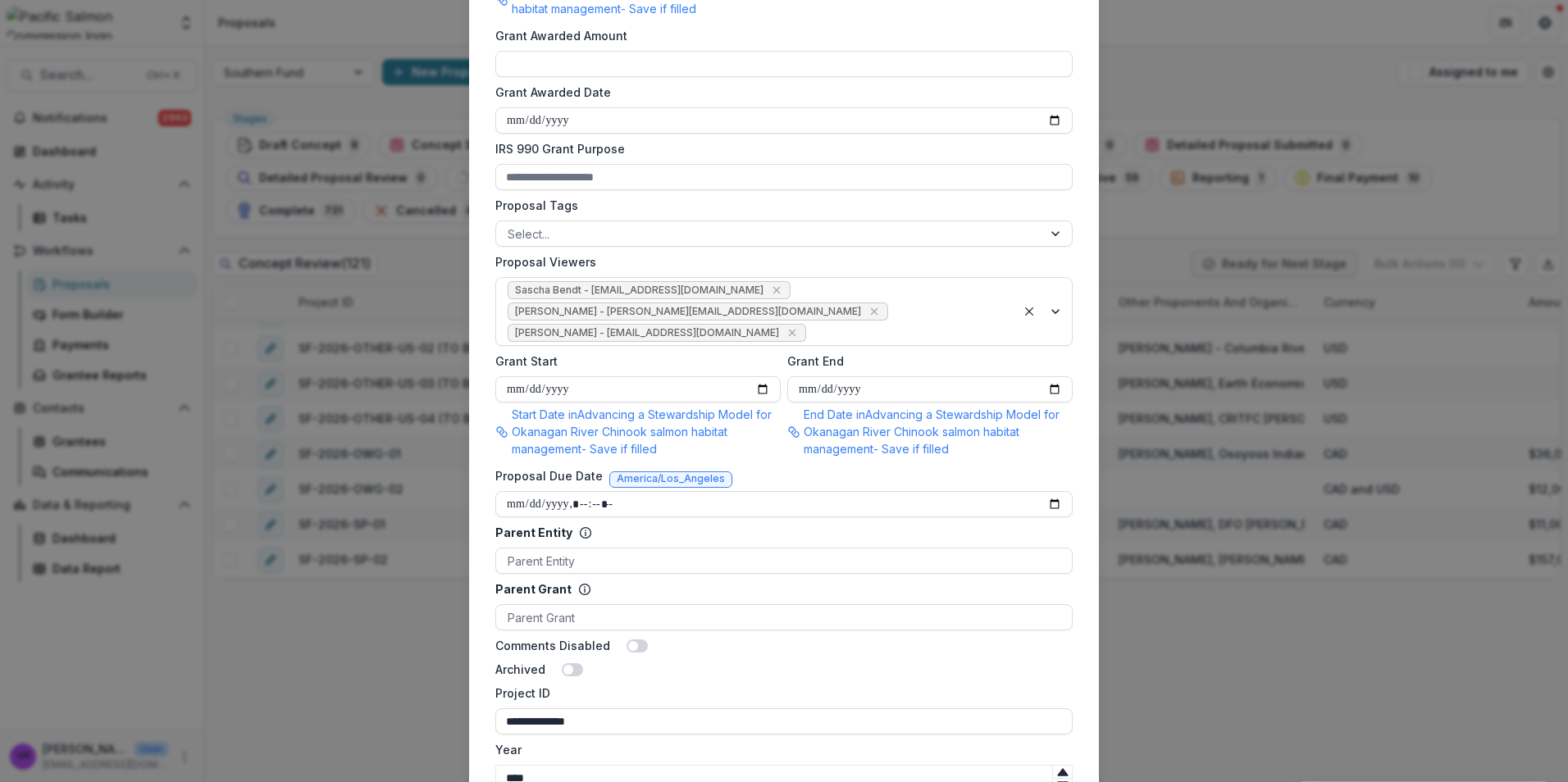
scroll to position [936, 0]
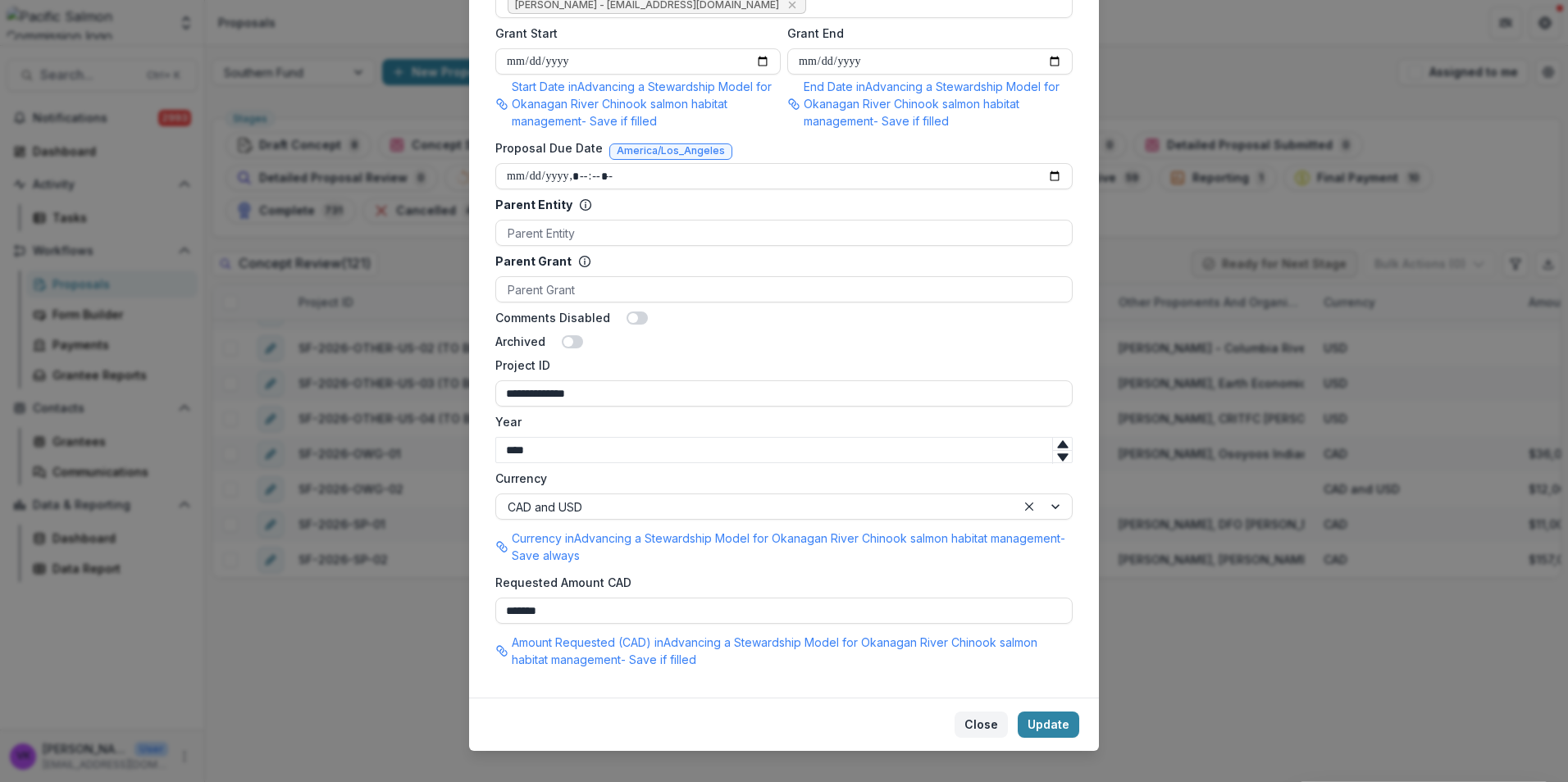
click at [978, 711] on button "Close" at bounding box center [982, 724] width 54 height 26
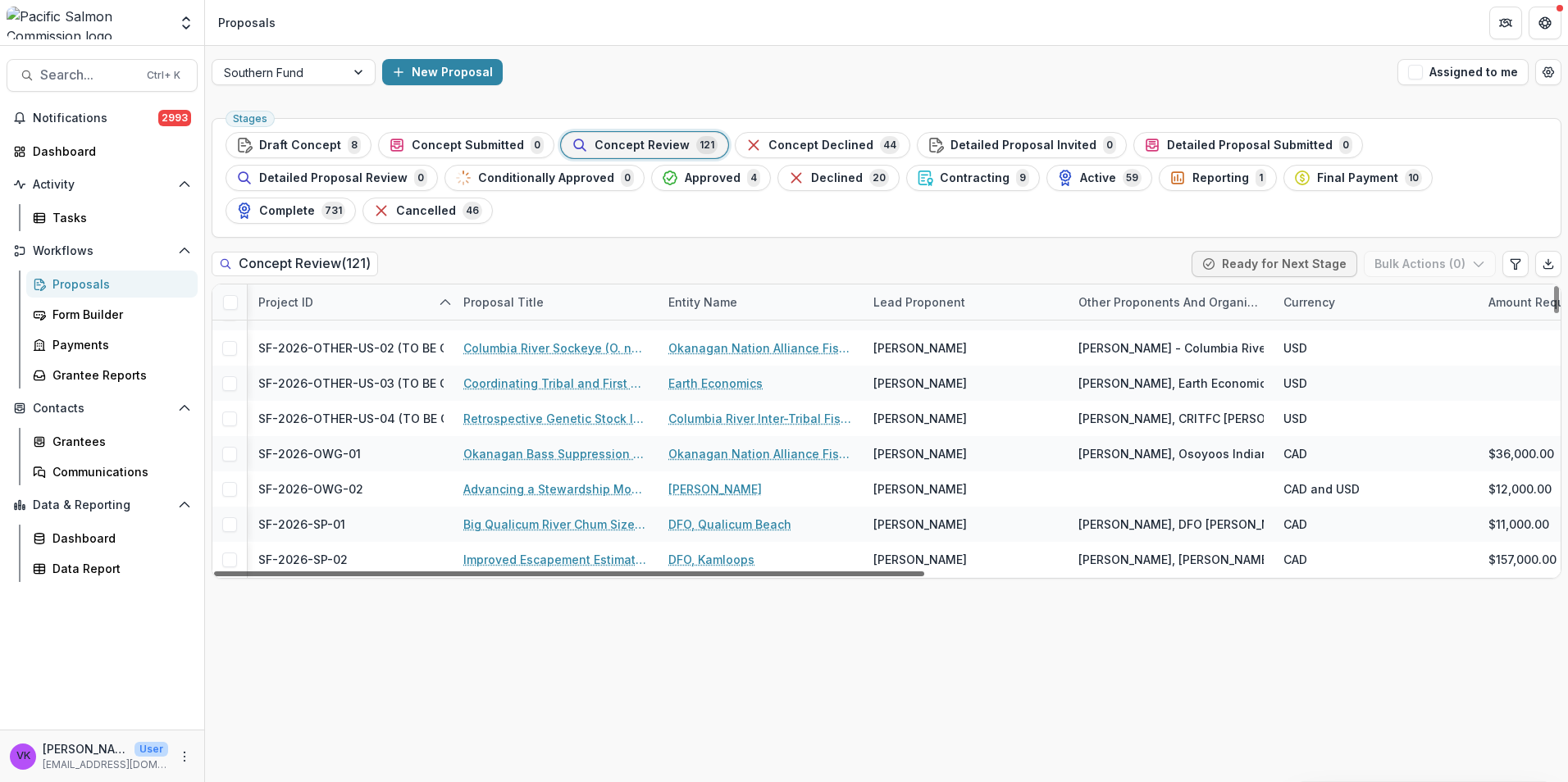
scroll to position [2951, 0]
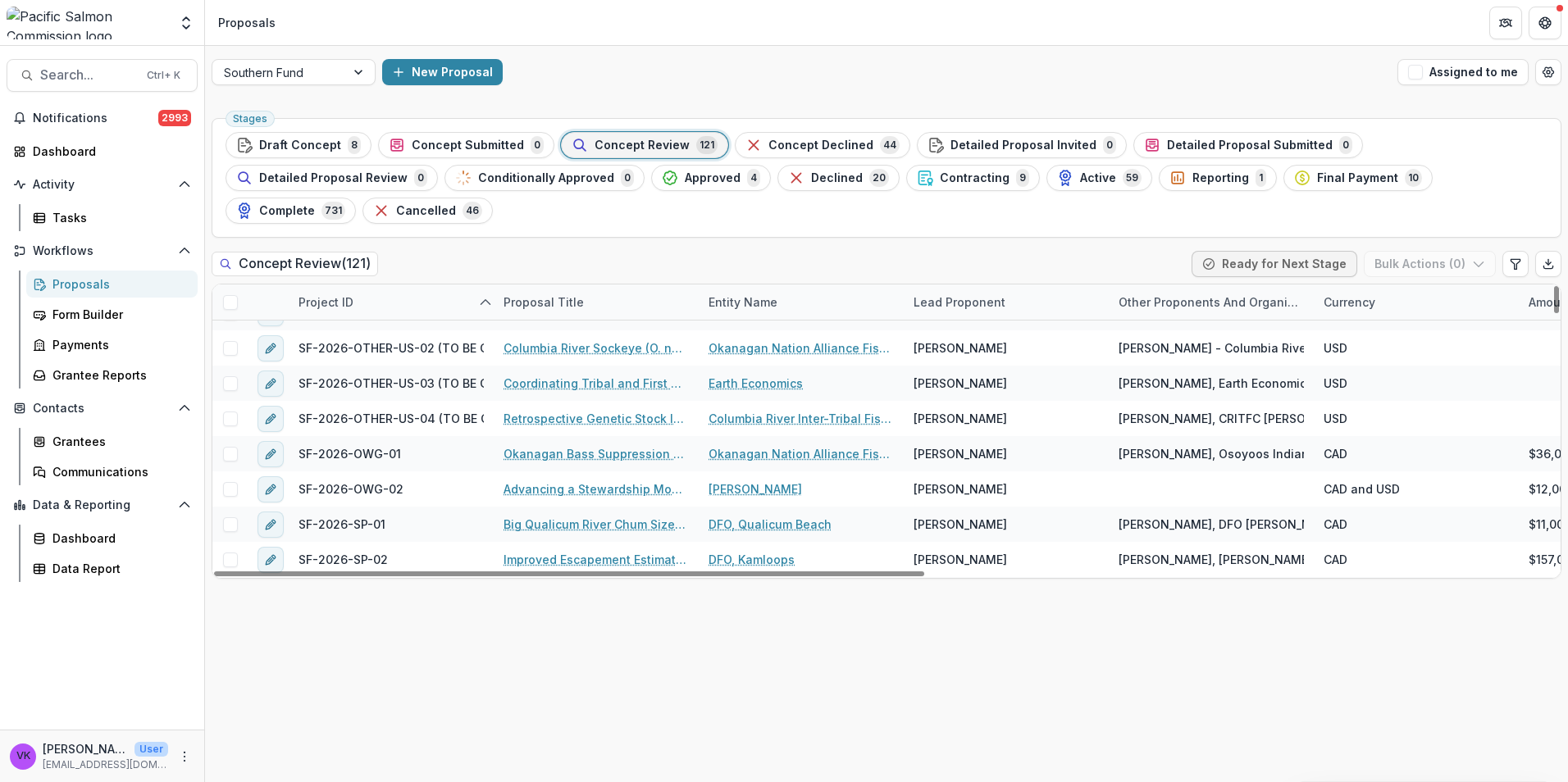
drag, startPoint x: 791, startPoint y: 537, endPoint x: 788, endPoint y: 587, distance: 50.1
click at [727, 577] on div at bounding box center [569, 574] width 711 height 5
drag, startPoint x: 842, startPoint y: 539, endPoint x: 734, endPoint y: 602, distance: 125.0
click at [747, 577] on div at bounding box center [569, 574] width 711 height 5
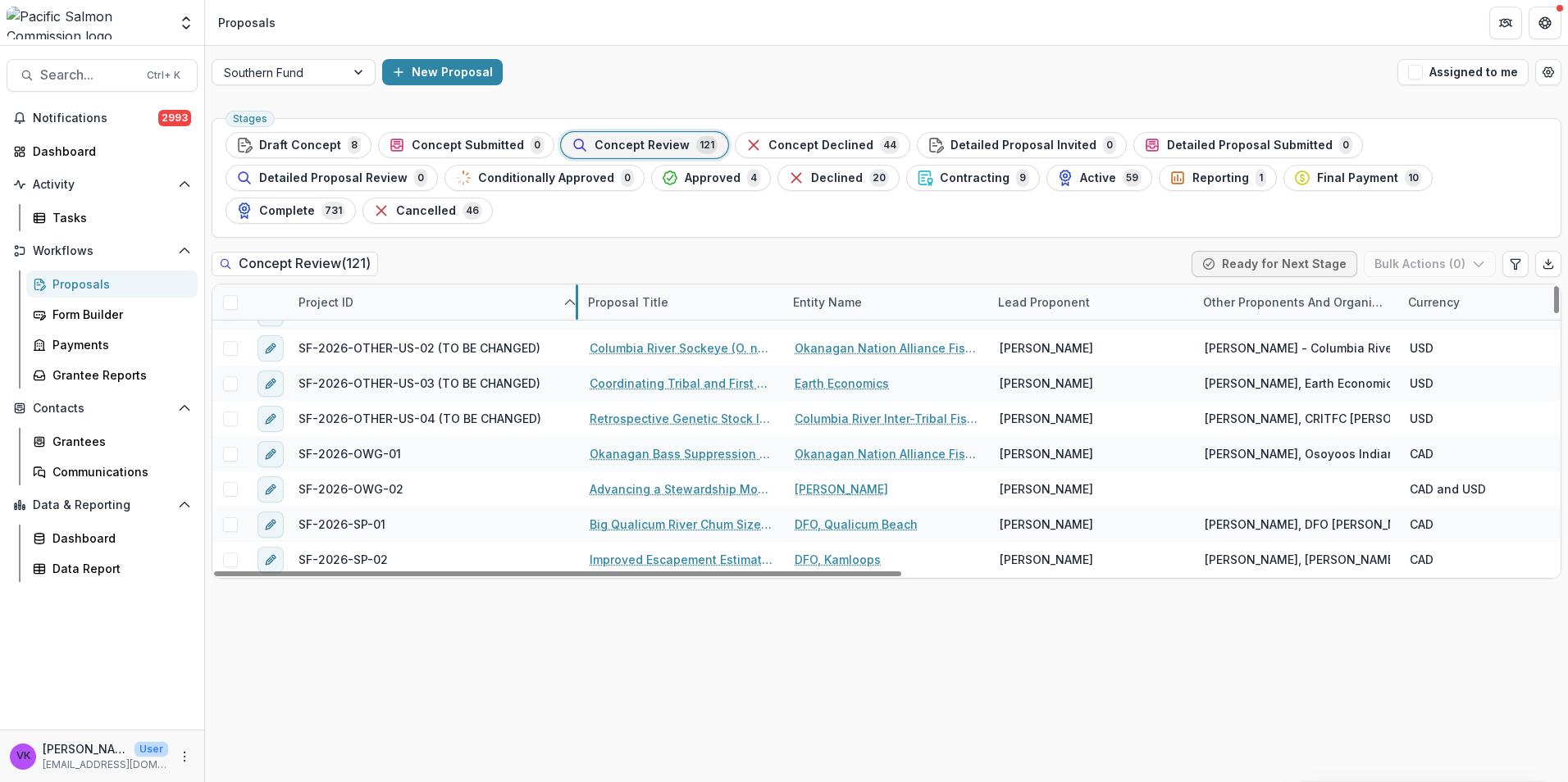
drag, startPoint x: 491, startPoint y: 269, endPoint x: 572, endPoint y: 268, distance: 81.0
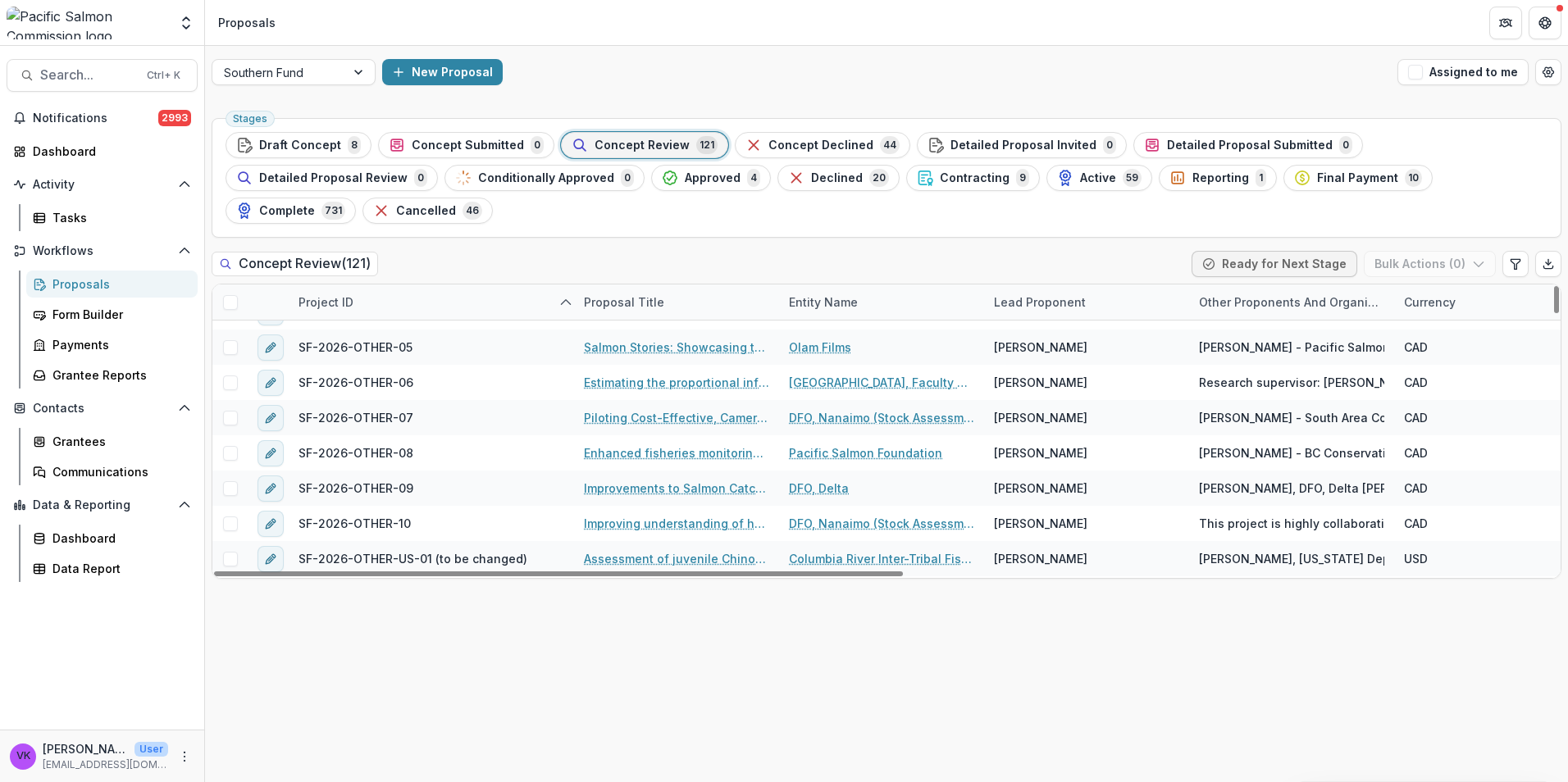
scroll to position [2787, 0]
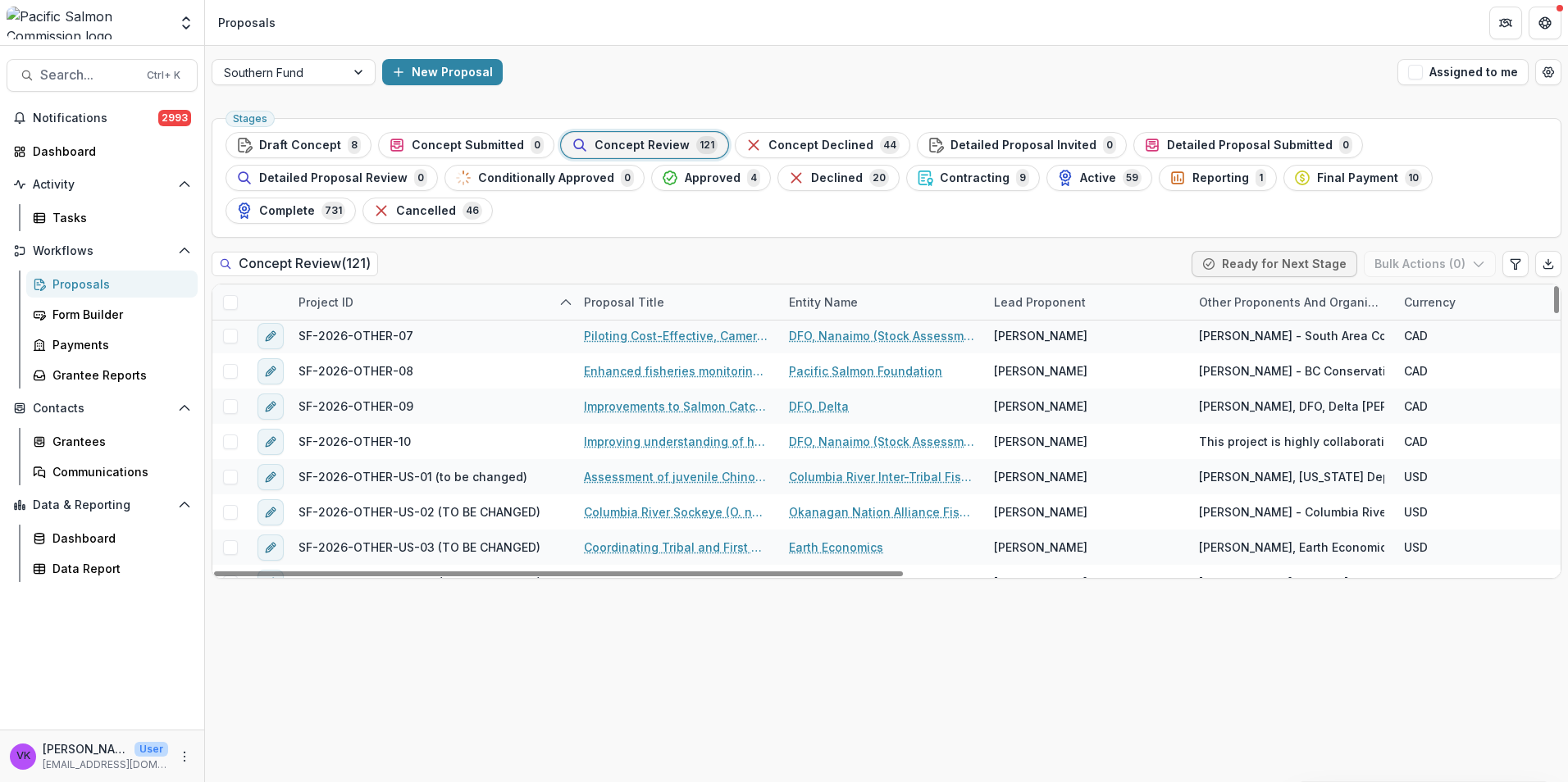
click at [641, 673] on div "Stages Draft Concept 8 Concept Submitted 0 Concept Review 121 Concept Declined …" at bounding box center [886, 446] width 1363 height 671
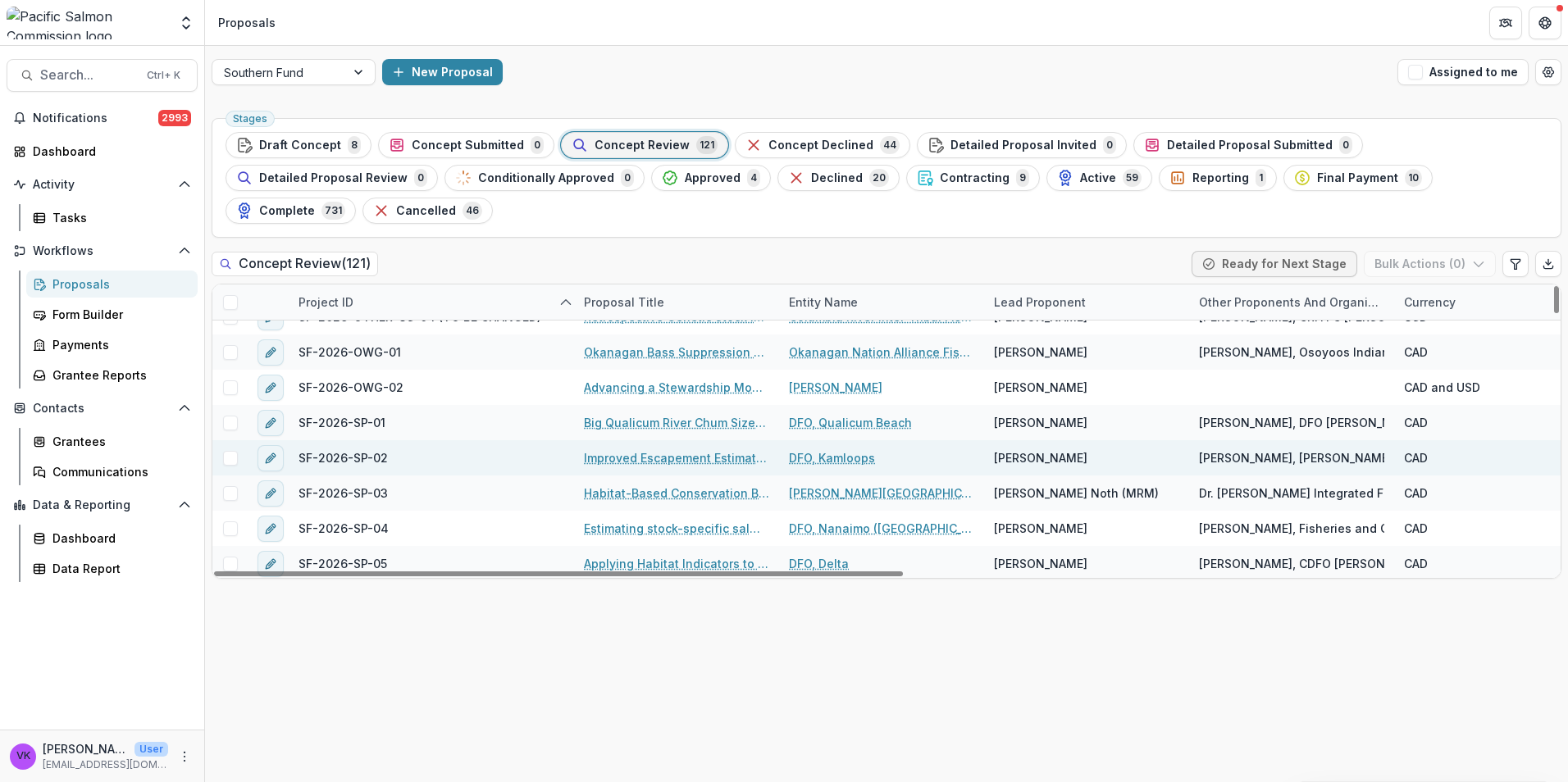
scroll to position [3024, 0]
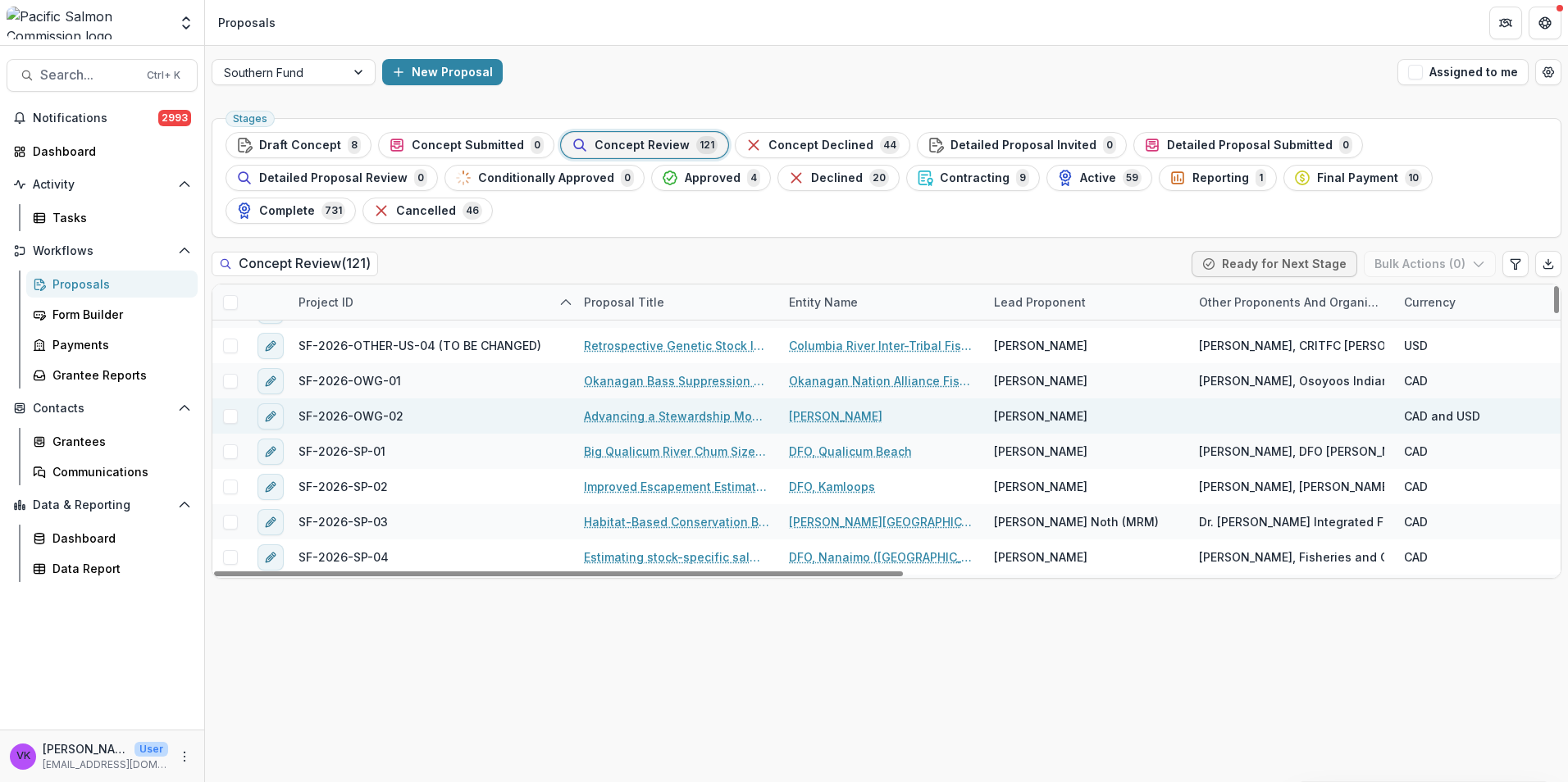
drag, startPoint x: 684, startPoint y: 378, endPoint x: 716, endPoint y: 379, distance: 32.0
click at [685, 407] on link "Advancing a Stewardship Model for Okanagan River Chinook salmon habitat managem…" at bounding box center [676, 416] width 186 height 17
